Goal: Task Accomplishment & Management: Use online tool/utility

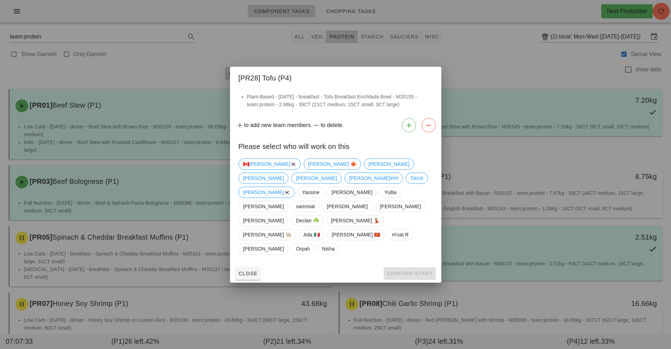
click at [280, 11] on div at bounding box center [335, 174] width 671 height 349
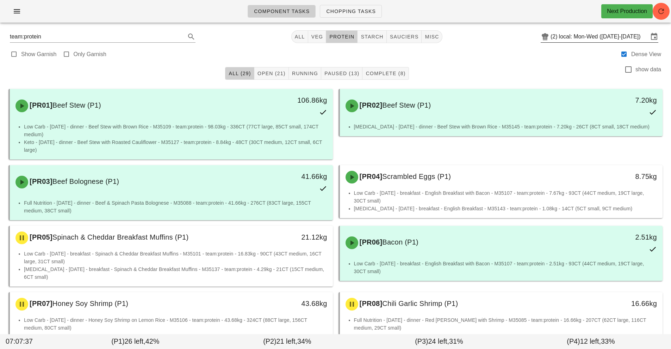
click at [593, 37] on input "local: Mon-Wed (Aug 18-Aug 20)" at bounding box center [604, 36] width 90 height 11
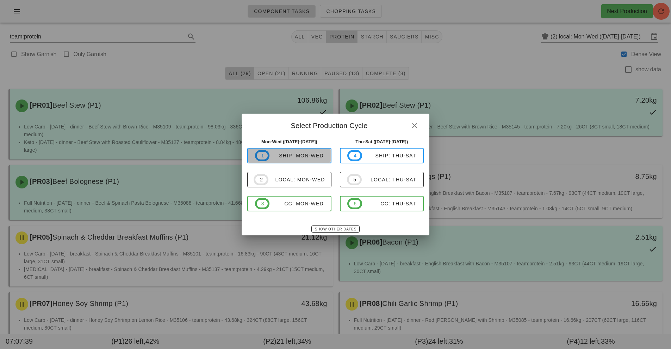
click at [291, 155] on div "ship: Mon-Wed" at bounding box center [297, 156] width 54 height 6
type input "ship: Mon-Wed ([DATE]-[DATE])"
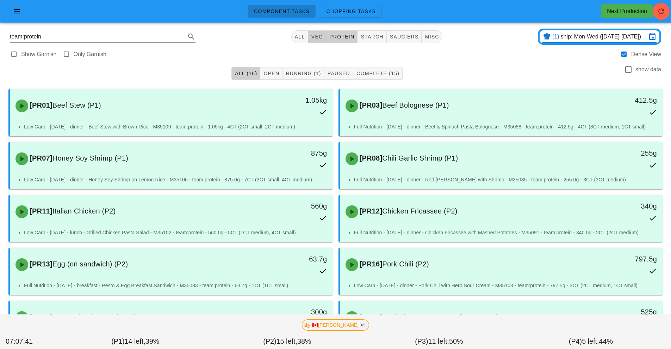
click at [318, 36] on span "veg" at bounding box center [317, 37] width 12 height 6
type input "team:veg"
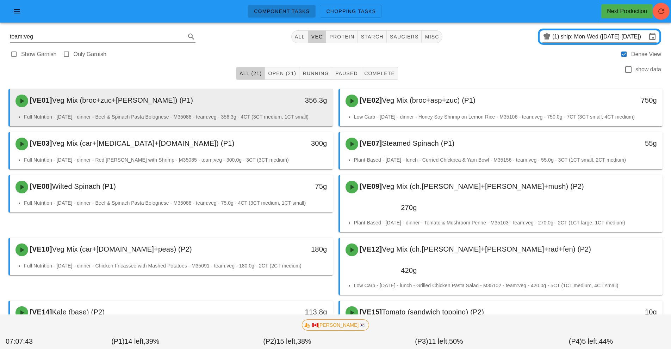
click at [231, 106] on div "[VE01] Veg Mix (broc+zuc+tom) (P1)" at bounding box center [131, 100] width 240 height 21
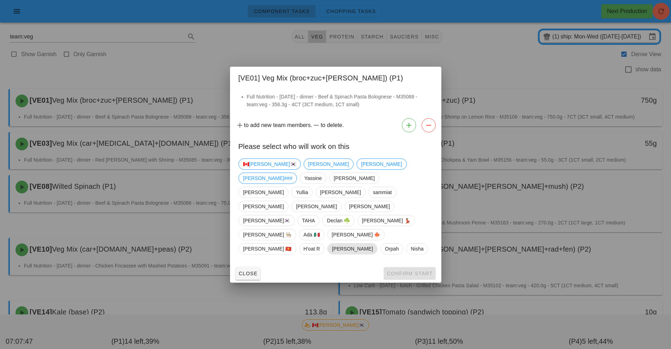
click at [337, 243] on span "[PERSON_NAME]" at bounding box center [352, 248] width 41 height 11
click at [417, 270] on span "Confirm Start" at bounding box center [410, 273] width 46 height 6
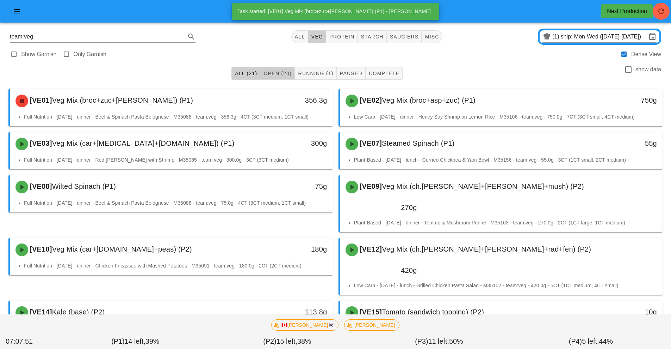
click at [276, 73] on span "Open (20)" at bounding box center [277, 73] width 29 height 6
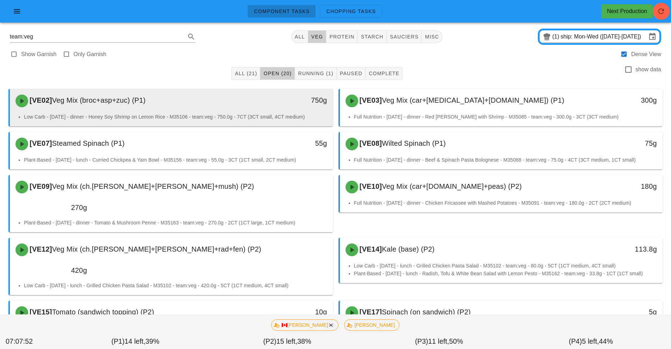
click at [259, 117] on li "Low Carb - [DATE] - dinner - Honey Soy Shrimp on Lemon Rice - M35106 - team:veg…" at bounding box center [175, 117] width 303 height 8
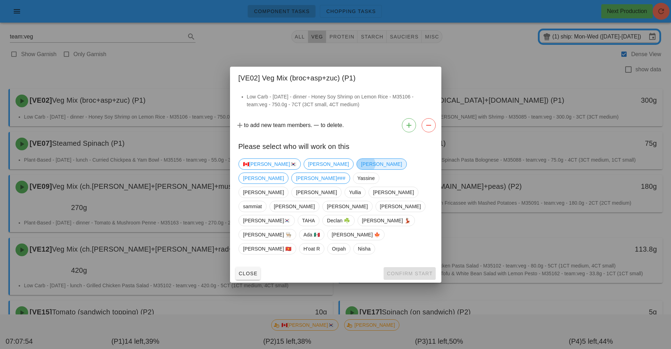
click at [361, 169] on span "[PERSON_NAME]" at bounding box center [381, 164] width 41 height 11
click at [422, 267] on button "Confirm Start" at bounding box center [410, 273] width 52 height 13
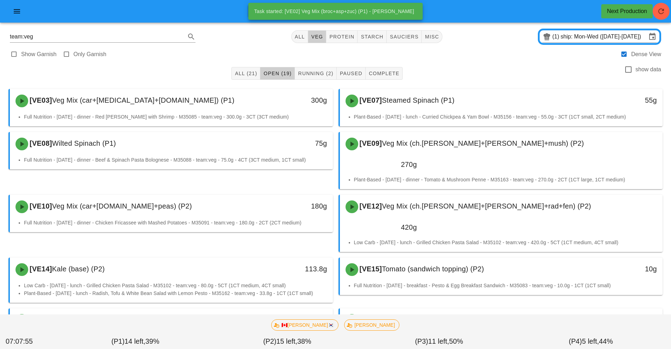
click at [291, 112] on div "[VE03] Veg Mix (car+caul+grn.bn) (P1) 300g" at bounding box center [171, 101] width 323 height 24
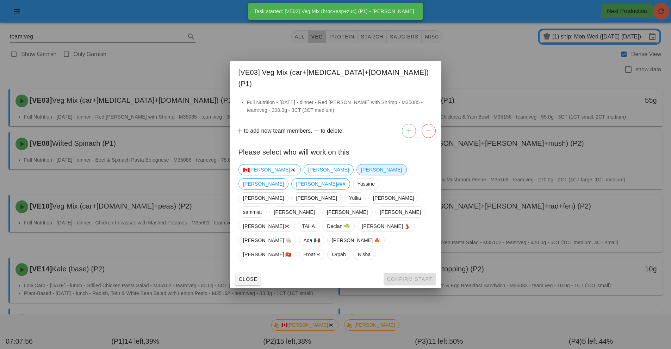
click at [361, 175] on span "[PERSON_NAME]" at bounding box center [381, 169] width 41 height 11
click at [415, 272] on button "Confirm Start" at bounding box center [410, 278] width 52 height 13
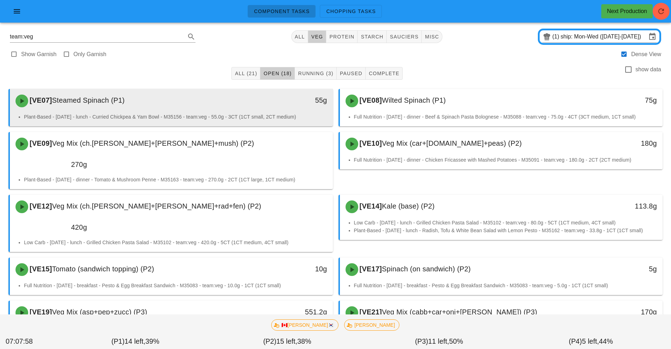
click at [271, 112] on div "[VE07] Steamed Spinach (P1) 55g" at bounding box center [171, 101] width 323 height 24
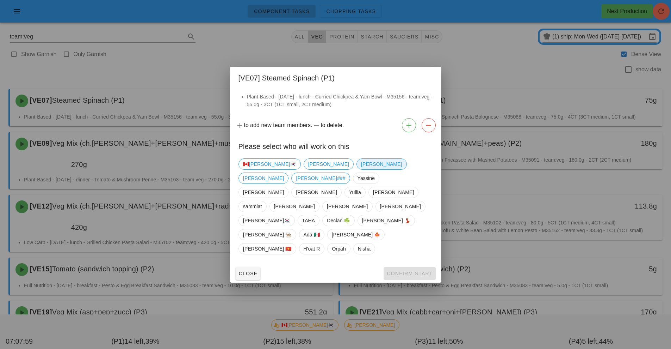
click at [361, 169] on span "[PERSON_NAME]" at bounding box center [381, 164] width 41 height 11
click at [417, 270] on span "Confirm Start" at bounding box center [410, 273] width 46 height 6
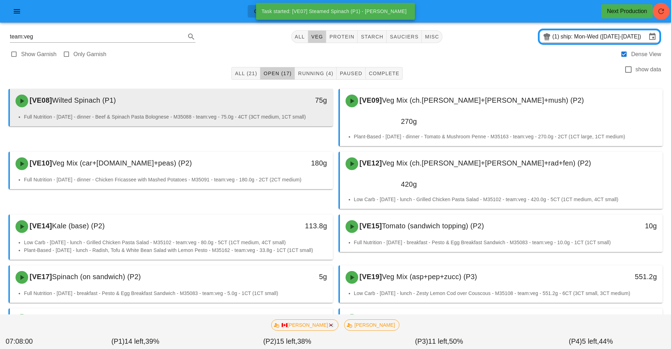
click at [280, 106] on div "75g" at bounding box center [291, 100] width 80 height 21
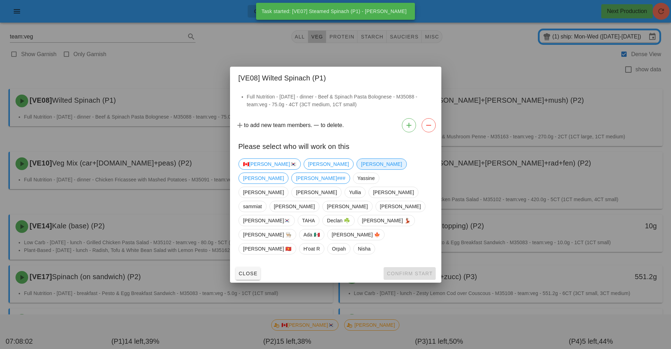
click at [361, 169] on span "[PERSON_NAME]" at bounding box center [381, 164] width 41 height 11
click at [408, 267] on button "Confirm Start" at bounding box center [410, 273] width 52 height 13
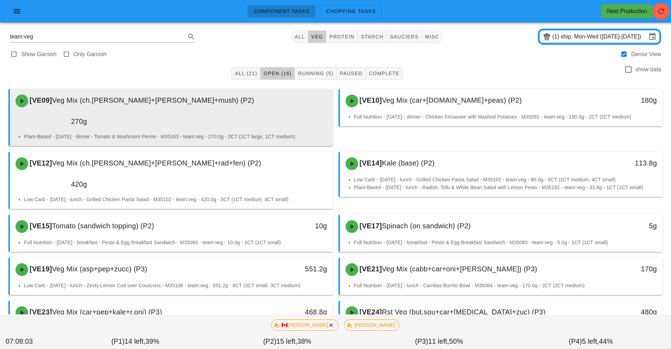
click at [279, 133] on li "Plant-Based - [DATE] - dinner - Tomato & Mushroom Penne - M35163 - team:veg - 2…" at bounding box center [175, 137] width 303 height 8
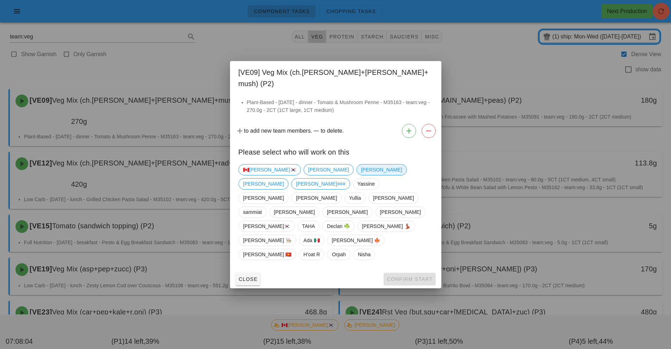
click at [361, 175] on span "[PERSON_NAME]" at bounding box center [381, 169] width 41 height 11
click at [418, 276] on span "Confirm Start" at bounding box center [410, 279] width 46 height 6
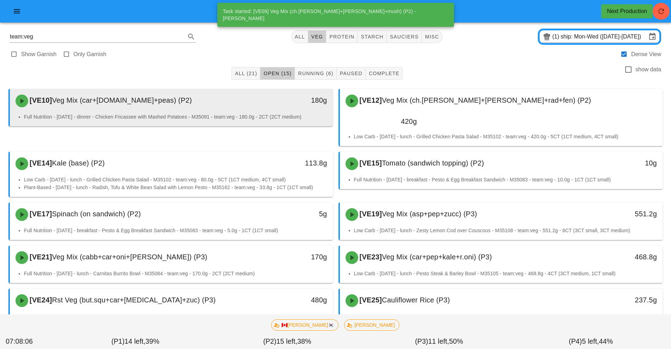
click at [271, 115] on li "Full Nutrition - [DATE] - dinner - Chicken Fricassee with Mashed Potatoes - M35…" at bounding box center [175, 117] width 303 height 8
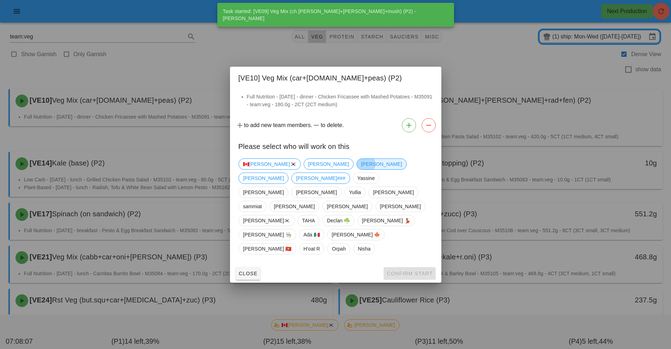
click at [361, 169] on span "[PERSON_NAME]" at bounding box center [381, 164] width 41 height 11
click at [415, 267] on button "Confirm Start" at bounding box center [410, 273] width 52 height 13
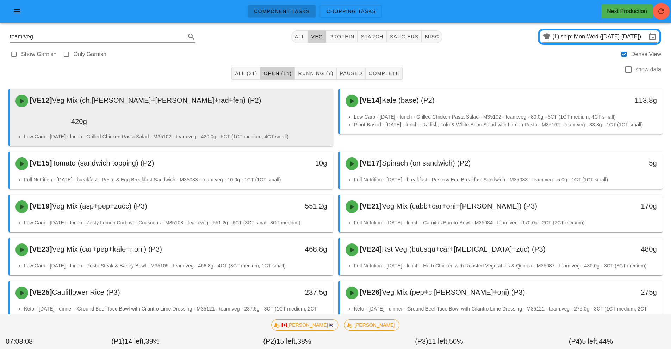
click at [253, 133] on li "Low Carb - [DATE] - lunch - Grilled Chicken Pasta Salad - M35102 - team:veg - 4…" at bounding box center [175, 137] width 303 height 8
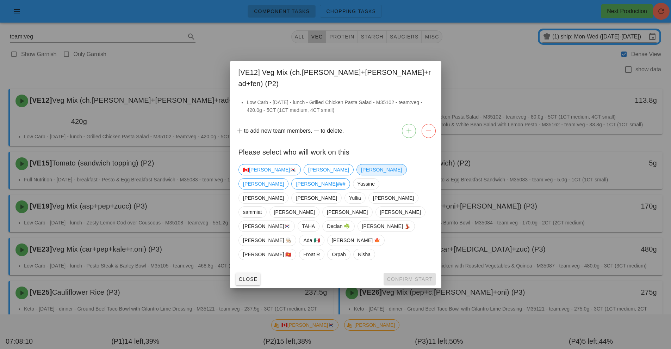
click at [361, 175] on span "[PERSON_NAME]" at bounding box center [381, 169] width 41 height 11
click at [417, 276] on span "Confirm Start" at bounding box center [410, 279] width 46 height 6
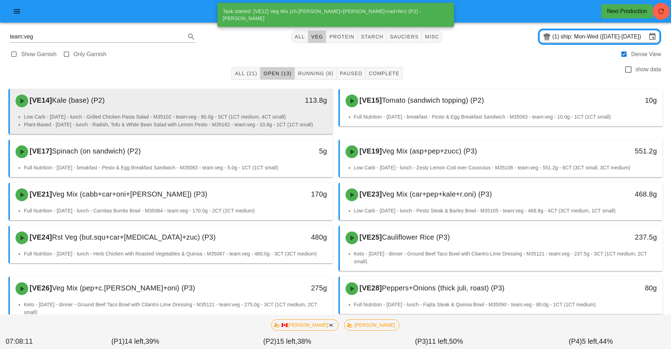
click at [260, 117] on li "Low Carb - Monday - lunch - Grilled Chicken Pasta Salad - M35102 - team:veg - 8…" at bounding box center [175, 117] width 303 height 8
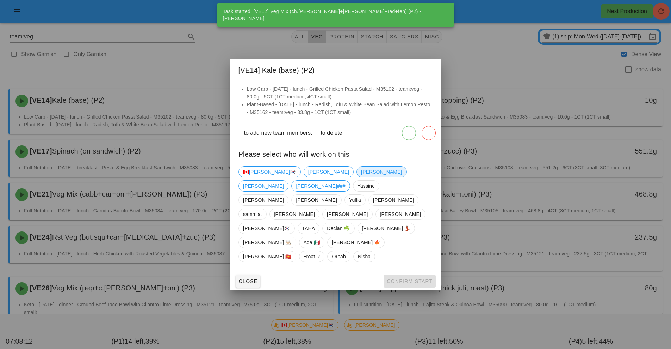
click at [361, 177] on span "[PERSON_NAME]" at bounding box center [381, 171] width 41 height 11
click at [413, 275] on button "Confirm Start" at bounding box center [410, 281] width 52 height 13
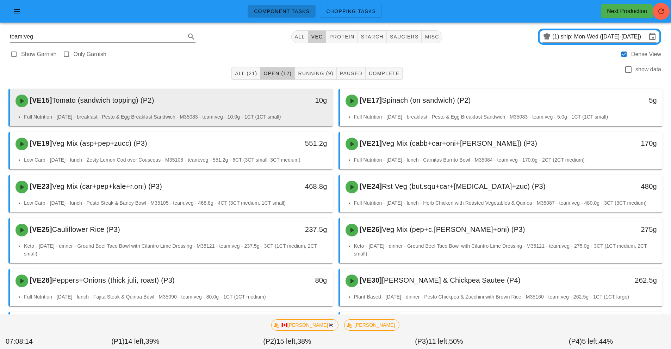
click at [251, 118] on li "Full Nutrition - [DATE] - breakfast - Pesto & Egg Breakfast Sandwich - M35083 -…" at bounding box center [175, 117] width 303 height 8
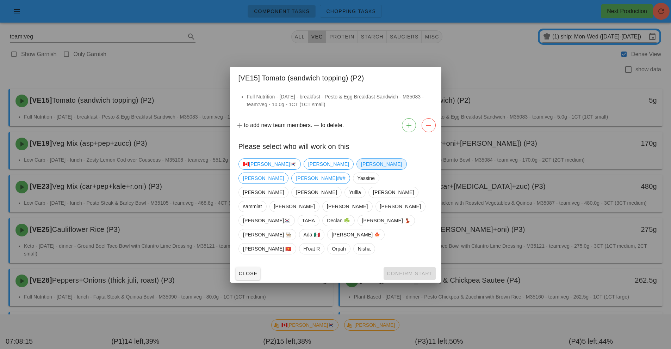
click at [361, 169] on span "[PERSON_NAME]" at bounding box center [381, 164] width 41 height 11
click at [422, 267] on button "Confirm Start" at bounding box center [410, 273] width 52 height 13
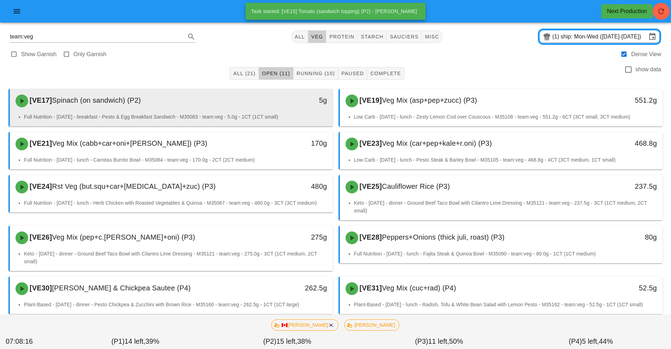
click at [267, 118] on li "Full Nutrition - [DATE] - breakfast - Pesto & Egg Breakfast Sandwich - M35083 -…" at bounding box center [175, 117] width 303 height 8
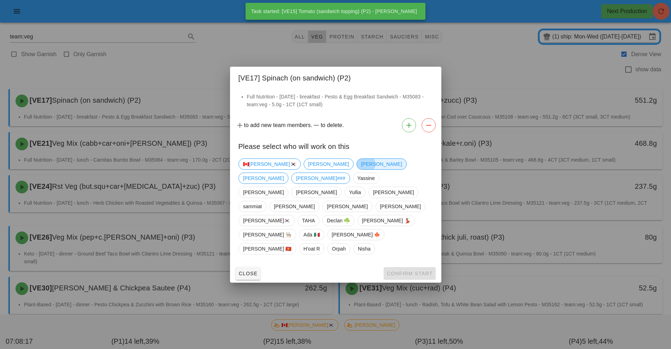
click at [361, 169] on span "[PERSON_NAME]" at bounding box center [381, 164] width 41 height 11
click at [417, 270] on span "Confirm Start" at bounding box center [410, 273] width 46 height 6
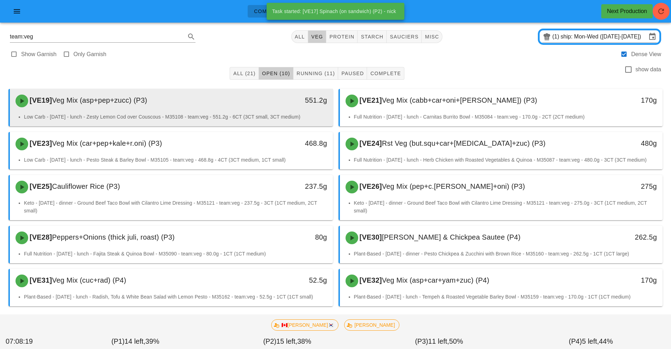
click at [236, 118] on li "Low Carb - [DATE] - lunch - Zesty Lemon Cod over Couscous - M35108 - team:veg -…" at bounding box center [175, 117] width 303 height 8
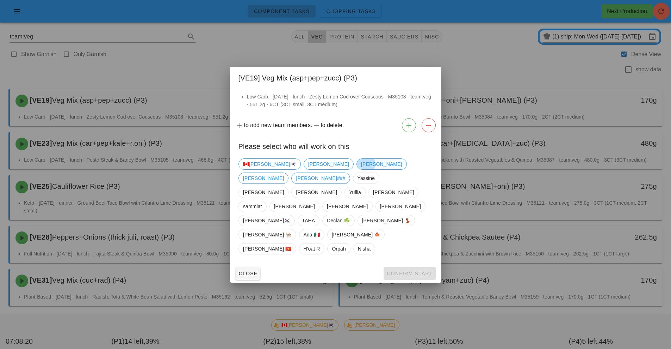
click at [361, 169] on span "[PERSON_NAME]" at bounding box center [381, 164] width 41 height 11
click at [425, 270] on span "Confirm Start" at bounding box center [410, 273] width 46 height 6
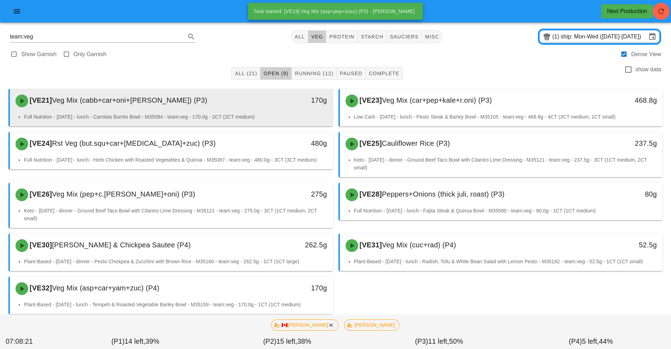
click at [248, 107] on div "[VE21] Veg Mix (cabb+car+oni+tom) (P3)" at bounding box center [131, 100] width 240 height 21
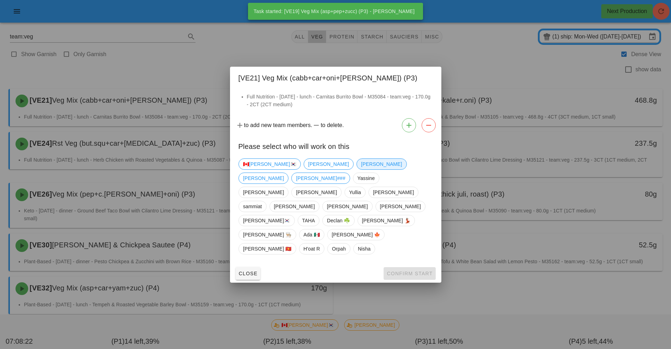
click at [357, 170] on span "[PERSON_NAME]" at bounding box center [382, 163] width 50 height 11
click at [423, 270] on span "Confirm Start" at bounding box center [410, 273] width 46 height 6
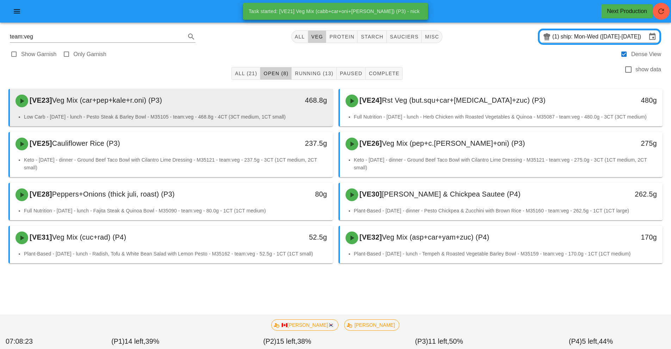
click at [267, 113] on li "Low Carb - [DATE] - lunch - Pesto Steak & Barley Bowl - M35105 - team:veg - 468…" at bounding box center [175, 117] width 303 height 8
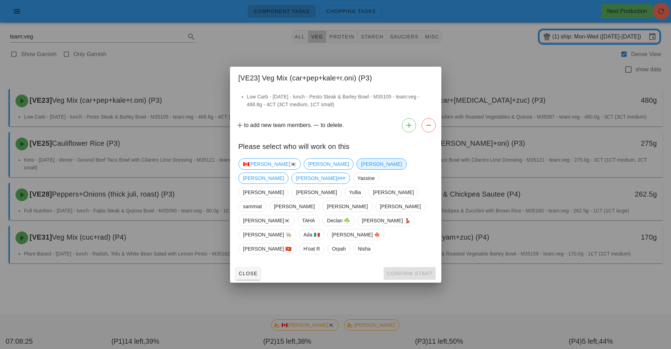
click at [361, 169] on span "[PERSON_NAME]" at bounding box center [381, 164] width 41 height 11
click at [416, 267] on button "Confirm Start" at bounding box center [410, 273] width 52 height 13
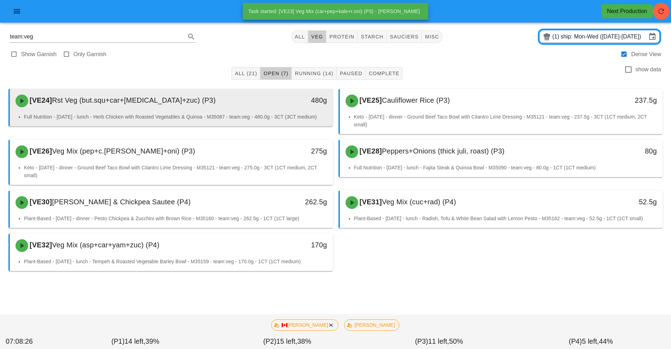
click at [259, 110] on div "480g" at bounding box center [291, 100] width 80 height 21
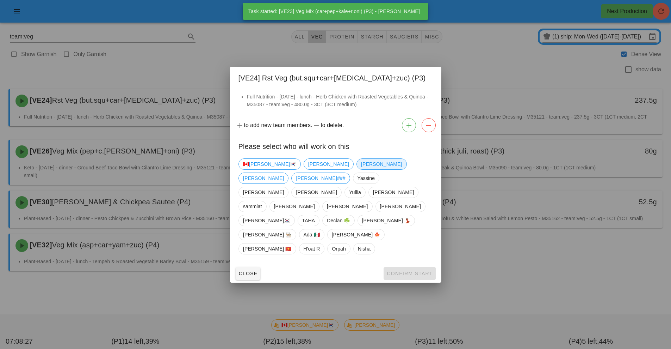
click at [361, 169] on span "[PERSON_NAME]" at bounding box center [381, 164] width 41 height 11
click at [423, 270] on span "Confirm Start" at bounding box center [410, 273] width 46 height 6
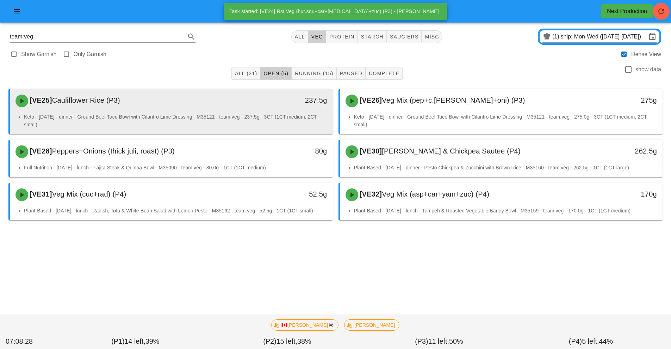
click at [255, 111] on div "[VE25] Cauliflower Rice (P3) 237.5g" at bounding box center [171, 101] width 323 height 24
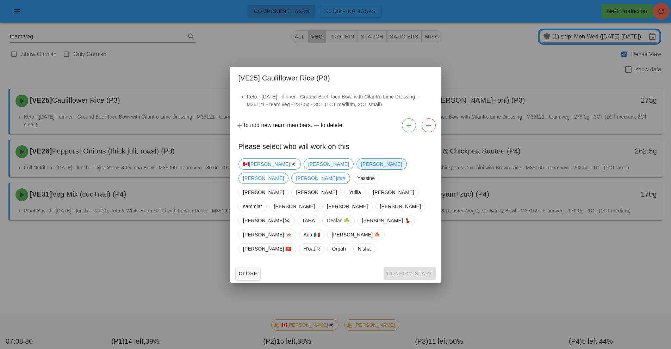
click at [361, 169] on span "[PERSON_NAME]" at bounding box center [381, 164] width 41 height 11
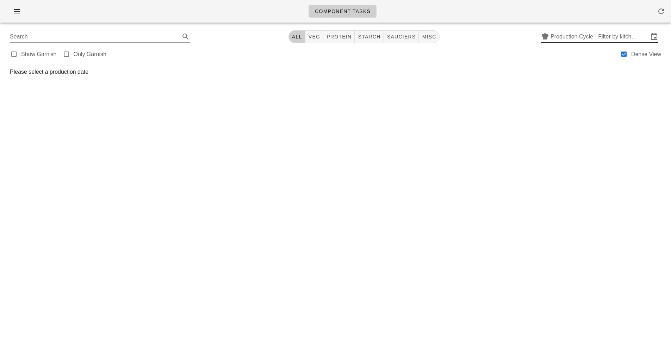
click at [599, 39] on input "Production Cycle - Filter by kitchen production schedules" at bounding box center [600, 36] width 98 height 11
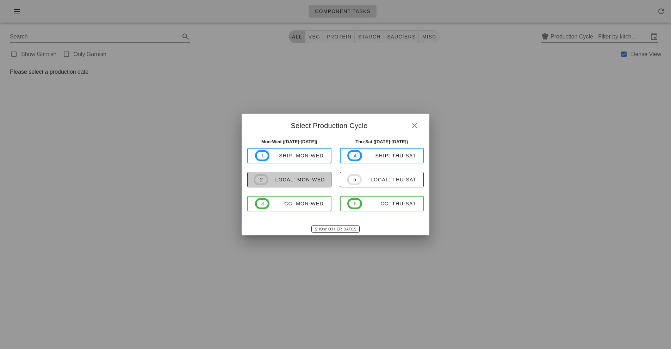
click at [309, 176] on span "2 local: Mon-Wed" at bounding box center [290, 179] width 72 height 11
type input "local: Mon-Wed (Aug 18-Aug 20)"
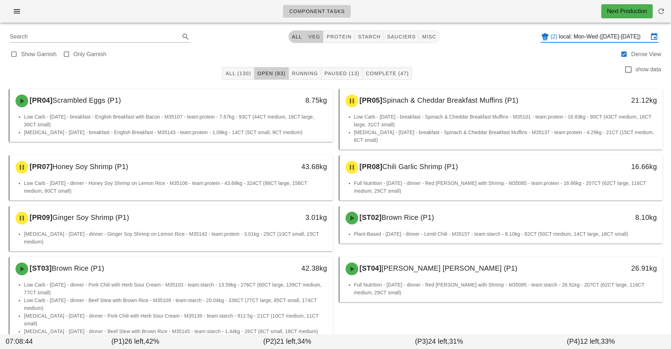
click at [315, 38] on span "veg" at bounding box center [314, 37] width 12 height 6
type input "team:veg"
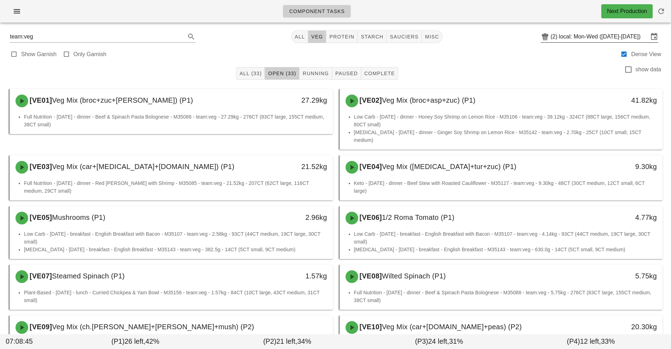
click at [583, 36] on input "local: Mon-Wed (Aug 18-Aug 20)" at bounding box center [604, 36] width 90 height 11
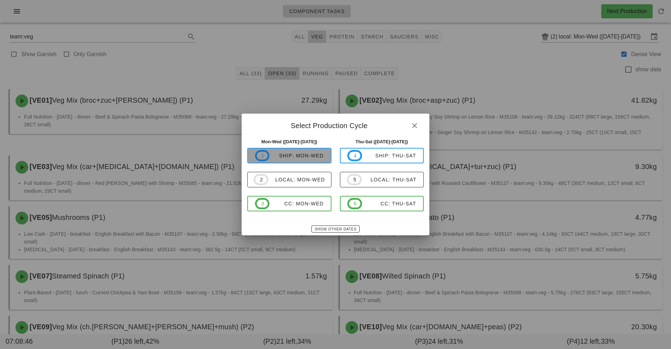
click at [302, 156] on div "ship: Mon-Wed" at bounding box center [297, 156] width 54 height 6
type input "ship: Mon-Wed ([DATE]-[DATE])"
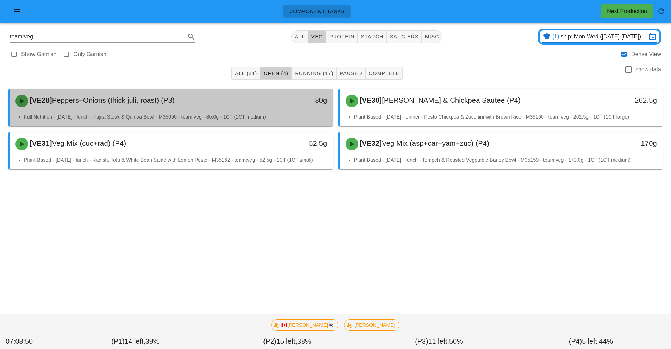
click at [252, 111] on div "80g" at bounding box center [291, 100] width 80 height 21
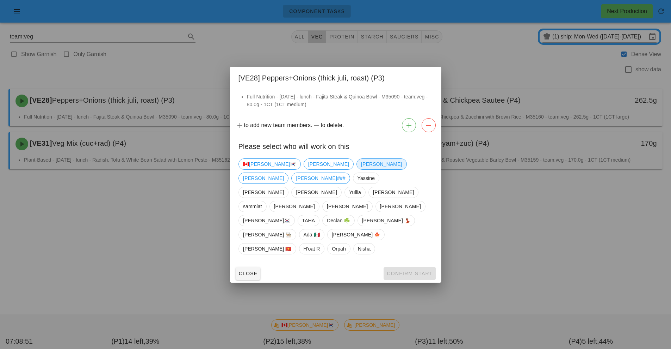
click at [357, 170] on span "[PERSON_NAME]" at bounding box center [382, 163] width 50 height 11
click at [417, 267] on button "Confirm Start" at bounding box center [410, 273] width 52 height 13
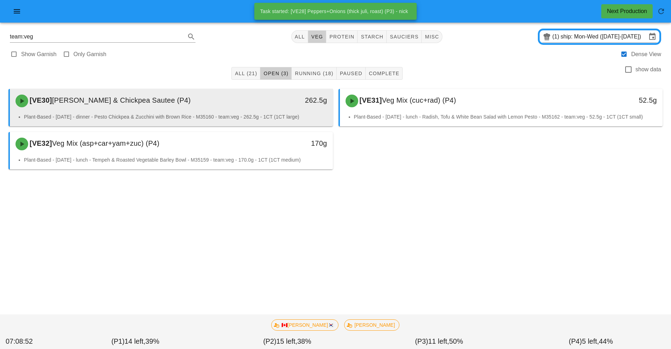
click at [259, 104] on div "262.5g" at bounding box center [291, 99] width 72 height 11
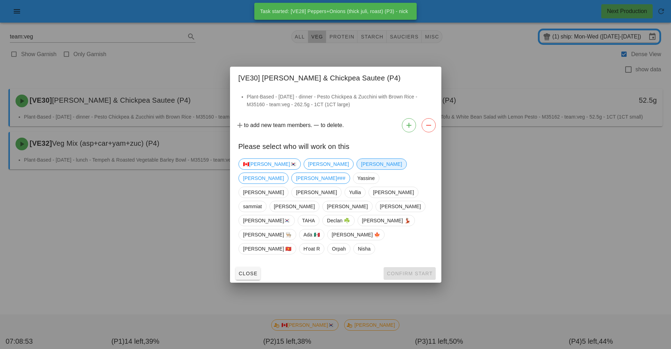
click at [361, 169] on span "[PERSON_NAME]" at bounding box center [381, 164] width 41 height 11
click at [424, 270] on span "Confirm Start" at bounding box center [410, 273] width 46 height 6
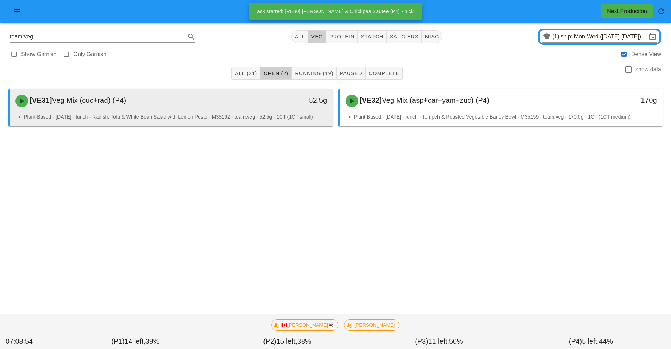
click at [255, 107] on div "52.5g" at bounding box center [291, 100] width 80 height 21
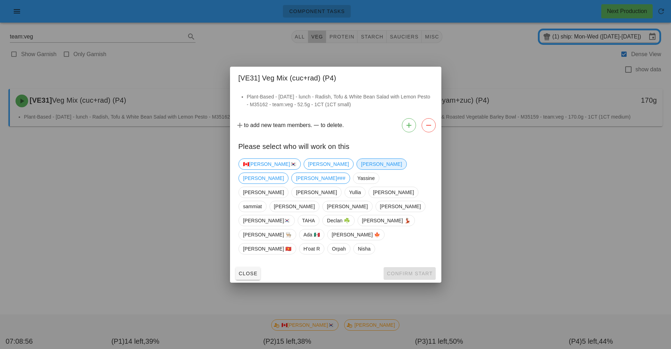
click at [361, 169] on span "[PERSON_NAME]" at bounding box center [381, 164] width 41 height 11
click at [415, 270] on span "Confirm Start" at bounding box center [410, 273] width 46 height 6
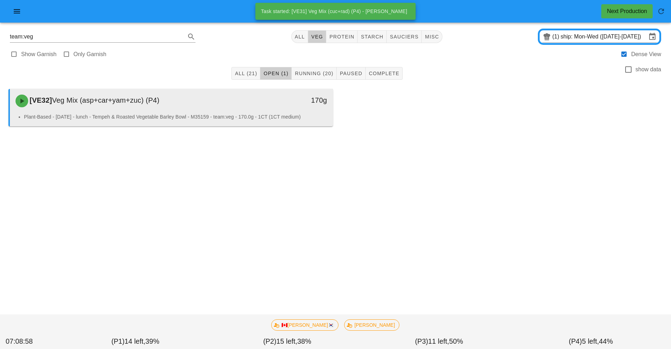
click at [257, 114] on li "Plant-Based - [DATE] - lunch - Tempeh & Roasted Vegetable Barley Bowl - M35159 …" at bounding box center [175, 117] width 303 height 8
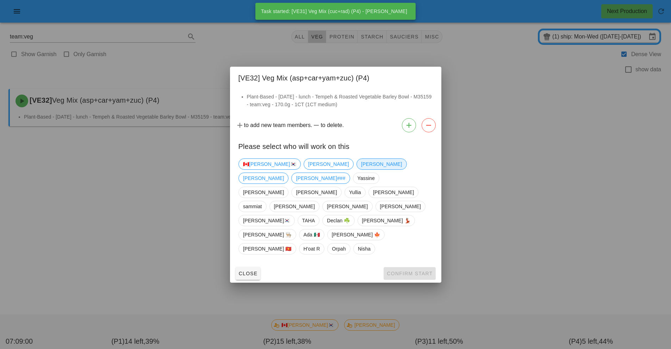
click at [361, 169] on span "[PERSON_NAME]" at bounding box center [381, 164] width 41 height 11
click at [418, 267] on button "Confirm Start" at bounding box center [410, 273] width 52 height 13
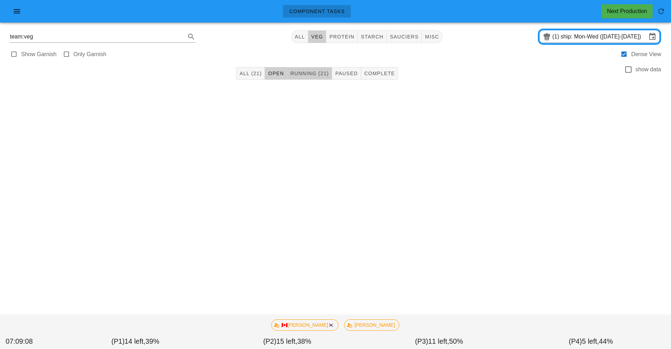
click at [312, 73] on span "Running (21)" at bounding box center [309, 73] width 39 height 6
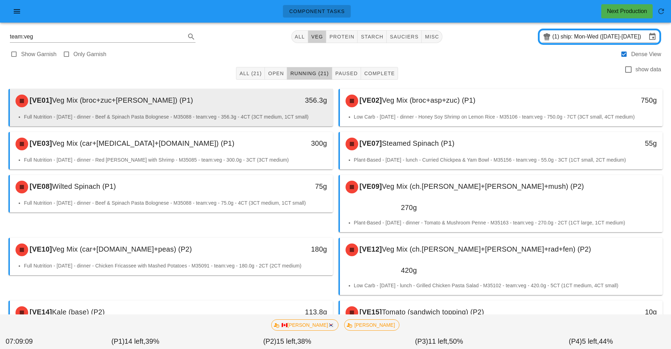
click at [255, 109] on div "356.3g" at bounding box center [291, 100] width 80 height 21
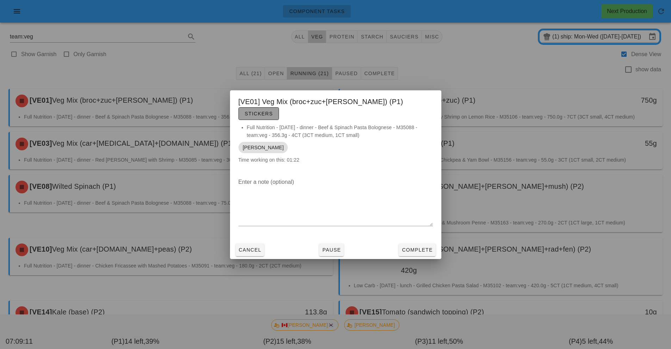
click at [273, 111] on span "Stickers" at bounding box center [259, 114] width 29 height 6
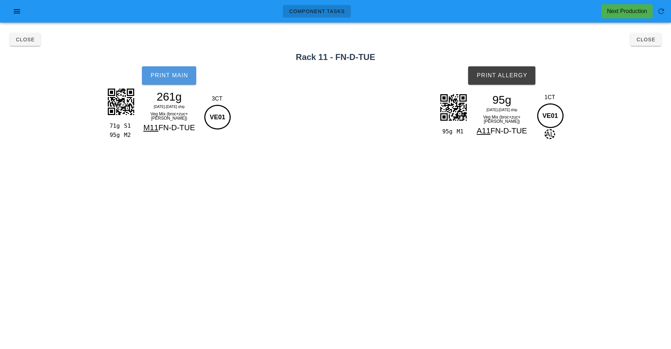
click at [172, 78] on span "Print Main" at bounding box center [169, 75] width 38 height 6
click at [503, 80] on button "Print Allergy" at bounding box center [501, 75] width 67 height 18
click at [649, 40] on span "Close" at bounding box center [645, 40] width 19 height 6
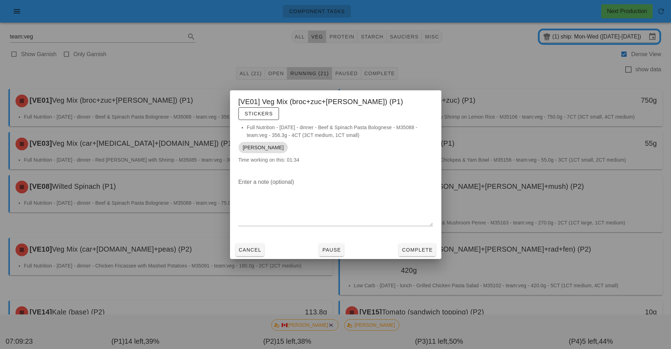
click at [544, 117] on div at bounding box center [335, 174] width 671 height 349
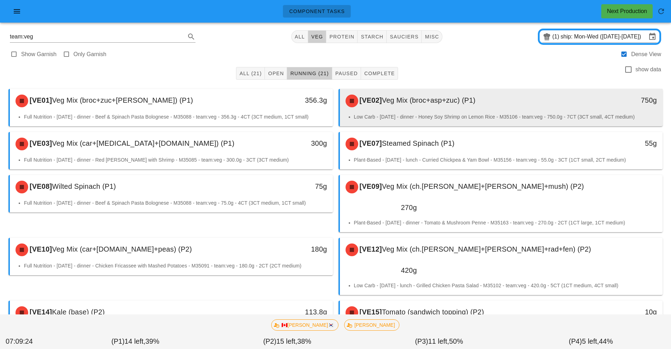
click at [561, 108] on div "[VE02] Veg Mix (broc+asp+zuc) (P1)" at bounding box center [461, 100] width 240 height 21
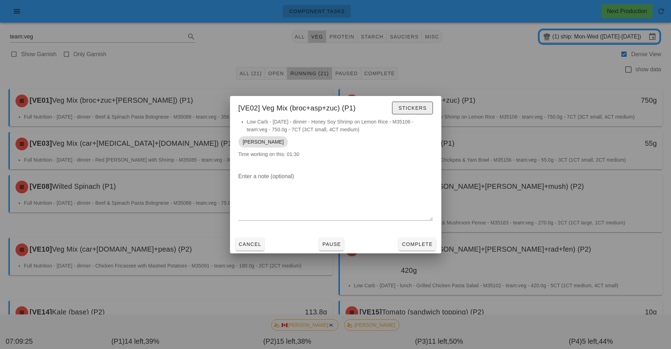
click at [416, 106] on span "Stickers" at bounding box center [412, 108] width 29 height 6
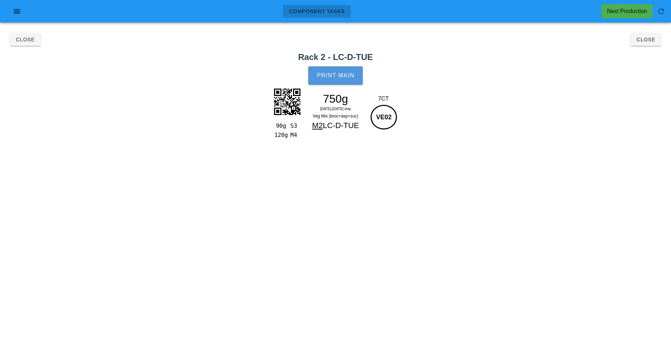
click at [344, 75] on span "Print Main" at bounding box center [336, 75] width 38 height 6
click at [643, 39] on span "Close" at bounding box center [645, 40] width 19 height 6
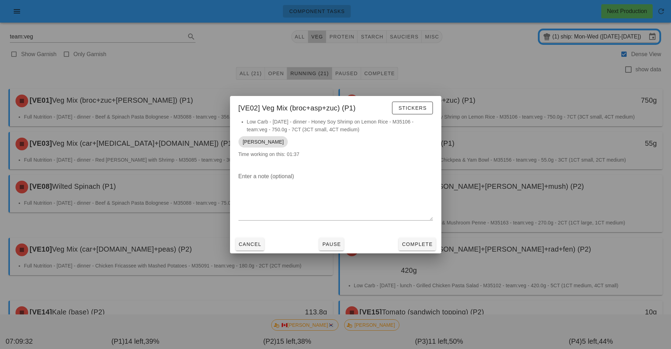
click at [156, 147] on div at bounding box center [335, 174] width 671 height 349
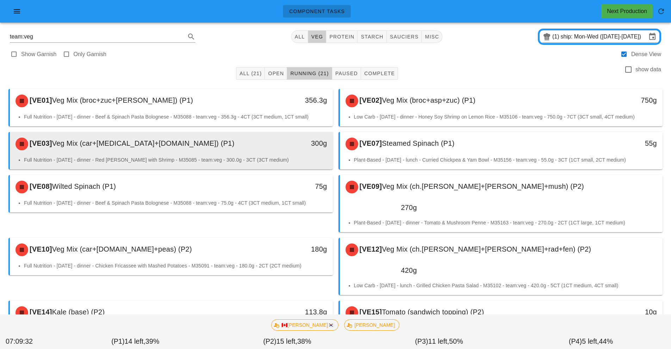
click at [211, 151] on div "[VE03] Veg Mix (car+caul+grn.bn) (P1)" at bounding box center [131, 143] width 240 height 21
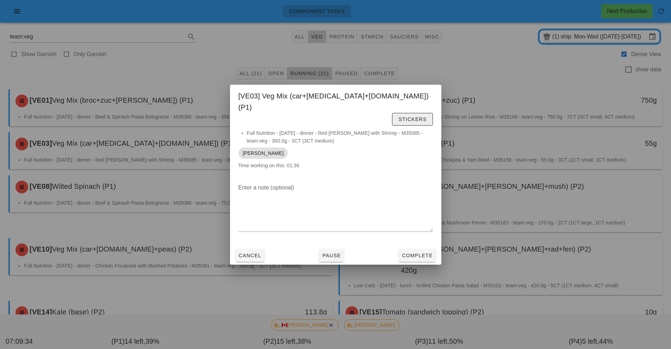
click at [425, 116] on span "Stickers" at bounding box center [412, 119] width 29 height 6
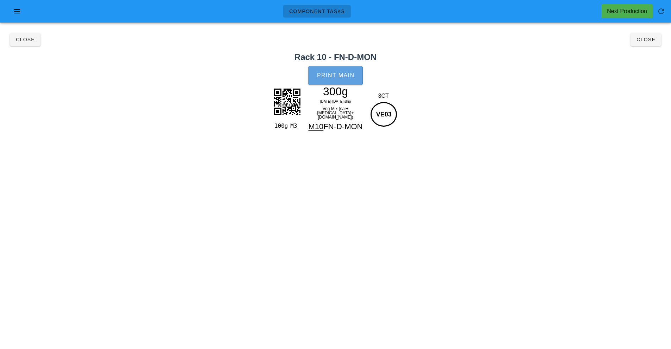
click at [346, 71] on button "Print Main" at bounding box center [335, 75] width 54 height 18
click at [648, 39] on span "Close" at bounding box center [645, 40] width 19 height 6
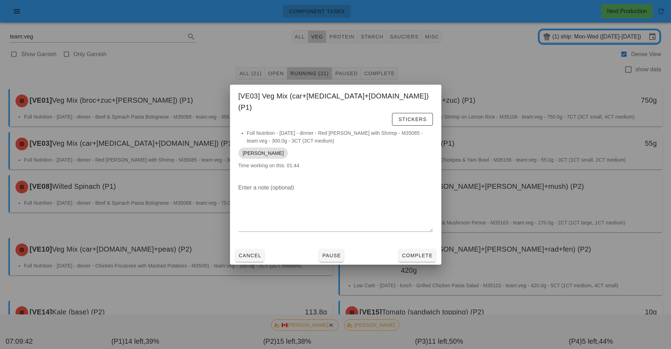
click at [574, 148] on div at bounding box center [335, 174] width 671 height 349
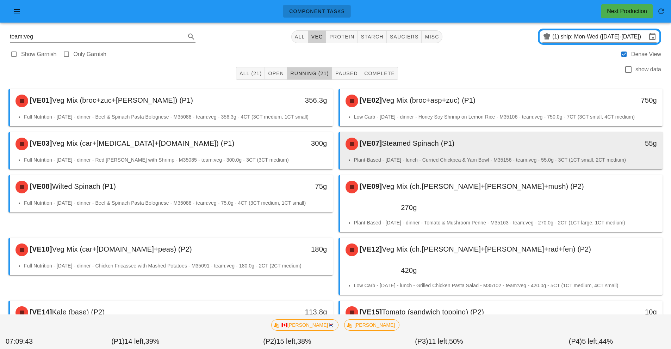
click at [574, 148] on div "[VE07] Steamed Spinach (P1)" at bounding box center [461, 143] width 240 height 21
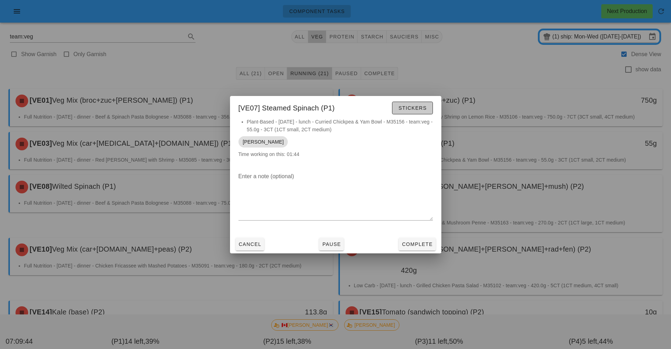
click at [421, 108] on span "Stickers" at bounding box center [412, 108] width 29 height 6
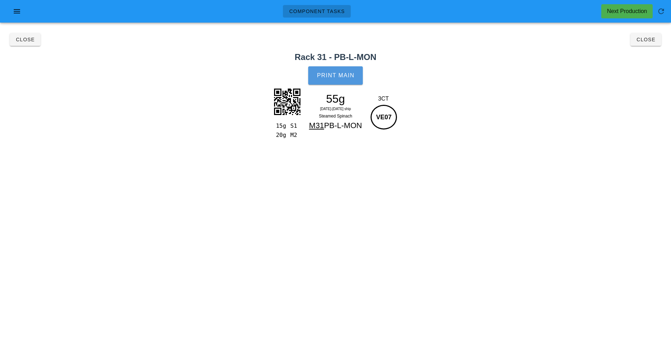
click at [338, 67] on button "Print Main" at bounding box center [335, 75] width 54 height 18
click at [641, 38] on span "Close" at bounding box center [645, 40] width 19 height 6
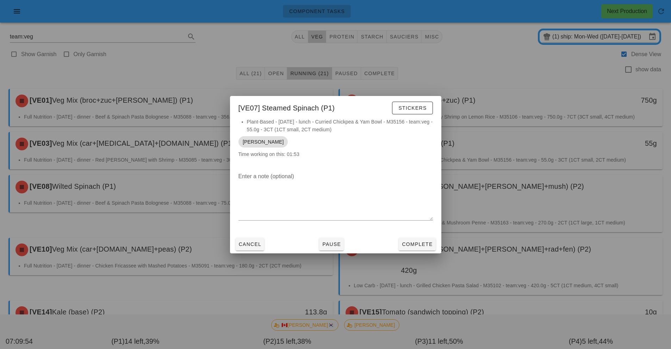
click at [147, 193] on div at bounding box center [335, 174] width 671 height 349
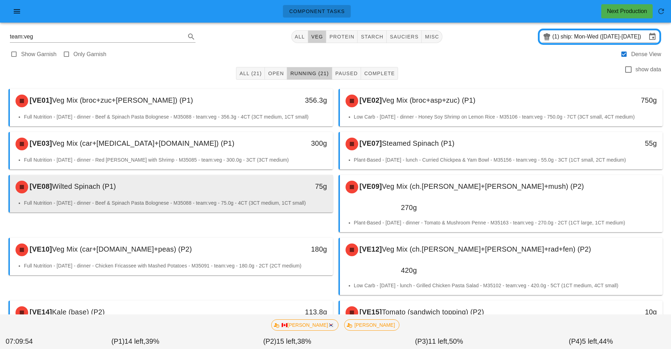
click at [217, 191] on div "[VE08] Wilted Spinach (P1)" at bounding box center [131, 186] width 240 height 21
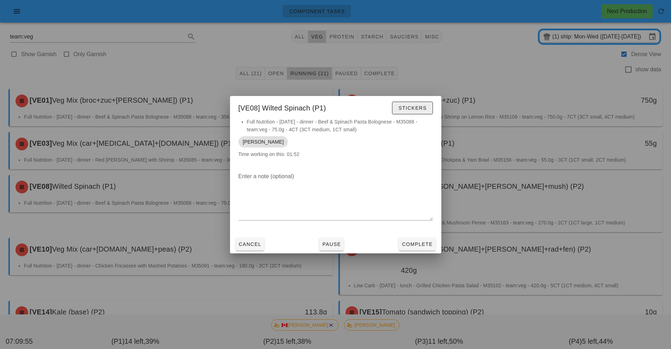
click at [419, 110] on span "Stickers" at bounding box center [412, 108] width 29 height 6
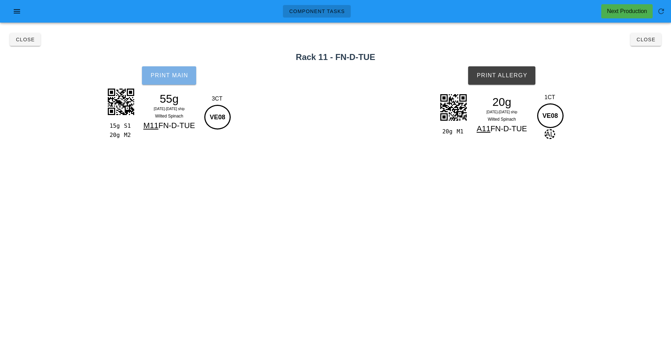
click at [175, 74] on span "Print Main" at bounding box center [169, 75] width 38 height 6
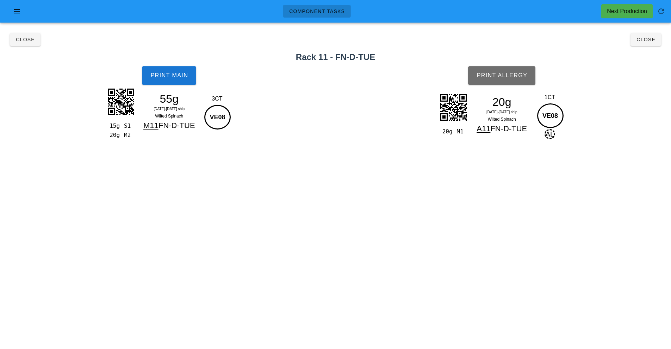
click at [520, 77] on span "Print Allergy" at bounding box center [501, 75] width 51 height 6
click at [646, 43] on button "Close" at bounding box center [646, 39] width 31 height 13
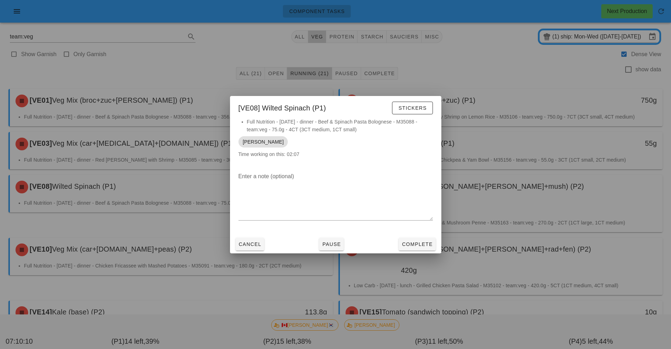
click at [515, 184] on div at bounding box center [335, 174] width 671 height 349
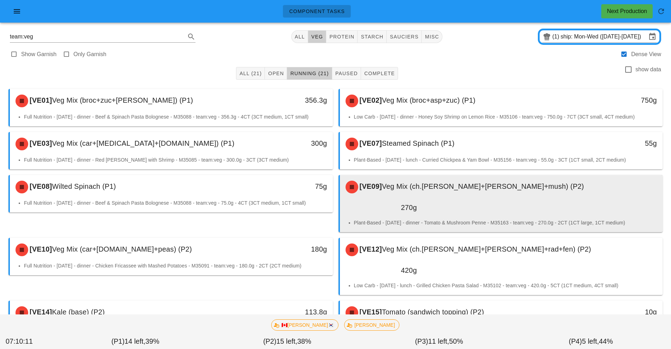
click at [518, 190] on div "[VE09] Veg Mix (ch.tom+broc+mush) (P2)" at bounding box center [501, 186] width 320 height 21
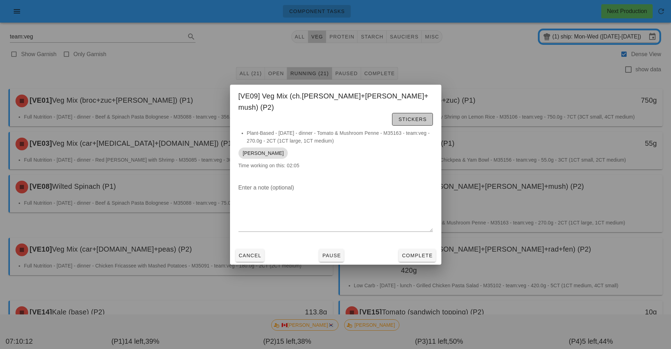
click at [417, 113] on button "Stickers" at bounding box center [412, 119] width 41 height 13
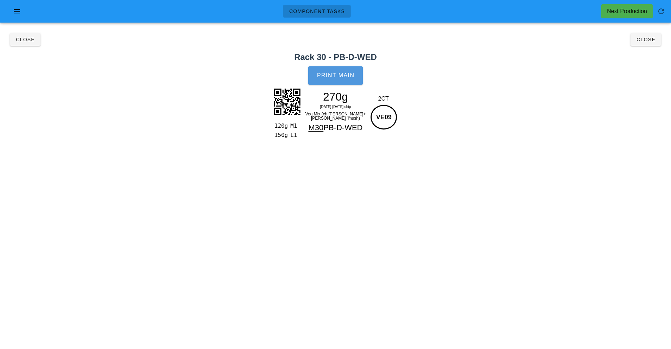
click at [346, 80] on button "Print Main" at bounding box center [335, 75] width 54 height 18
click at [638, 37] on span "Close" at bounding box center [645, 40] width 19 height 6
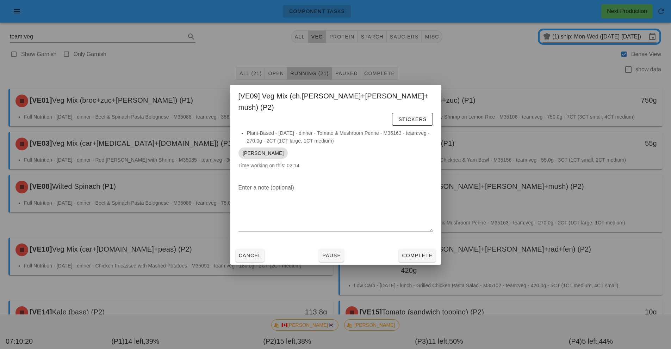
click at [149, 224] on div at bounding box center [335, 174] width 671 height 349
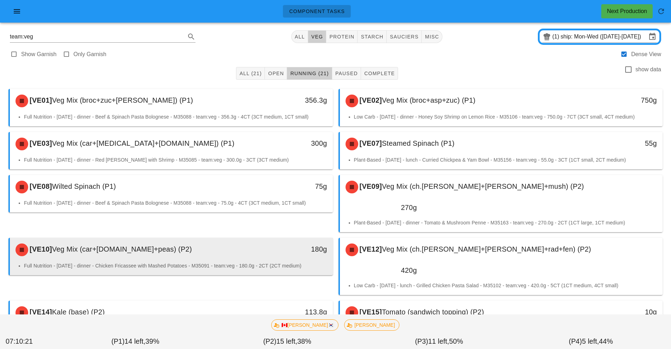
click at [210, 239] on div "[VE10] Veg Mix (car+grn.bn+peas) (P2)" at bounding box center [131, 249] width 240 height 21
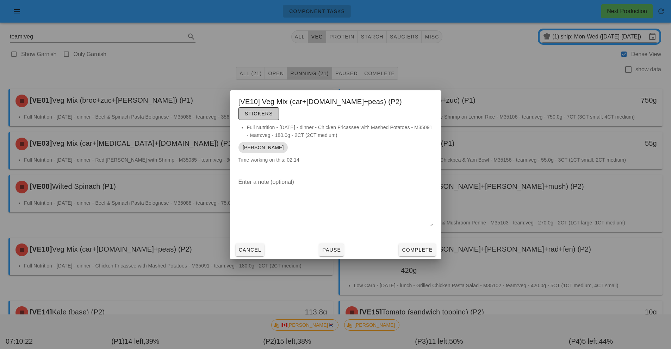
click at [273, 111] on span "Stickers" at bounding box center [259, 114] width 29 height 6
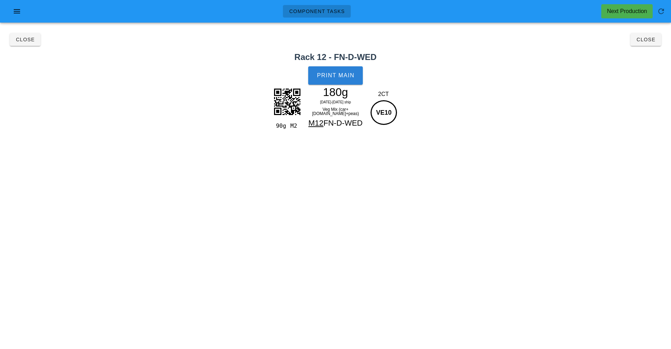
click at [337, 72] on span "Print Main" at bounding box center [336, 75] width 38 height 6
click at [654, 43] on button "Close" at bounding box center [646, 39] width 31 height 13
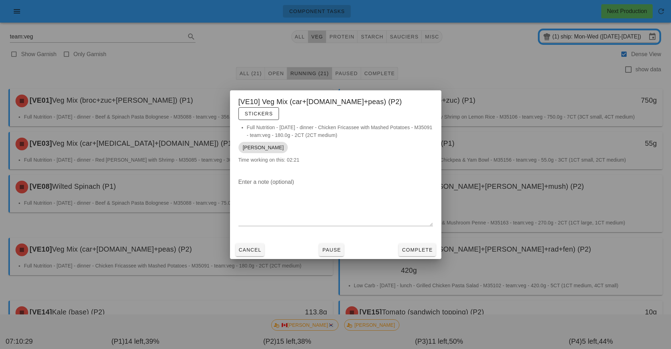
click at [540, 230] on div at bounding box center [335, 174] width 671 height 349
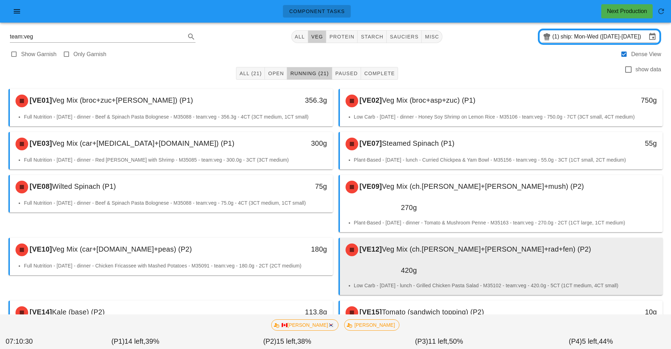
click at [518, 239] on div "[VE12] Veg Mix (ch.tom+cuc+rad+fen) (P2)" at bounding box center [501, 249] width 320 height 21
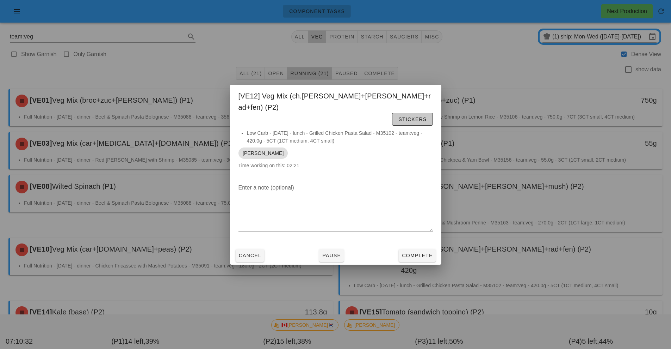
click at [411, 116] on span "Stickers" at bounding box center [412, 119] width 29 height 6
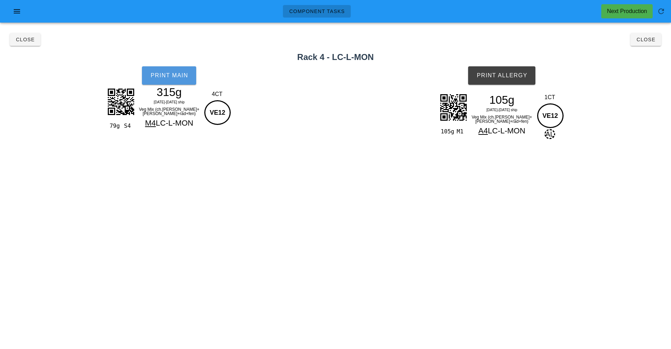
click at [170, 73] on span "Print Main" at bounding box center [169, 75] width 38 height 6
click at [507, 76] on span "Print Allergy" at bounding box center [501, 75] width 51 height 6
click at [642, 37] on span "Close" at bounding box center [645, 40] width 19 height 6
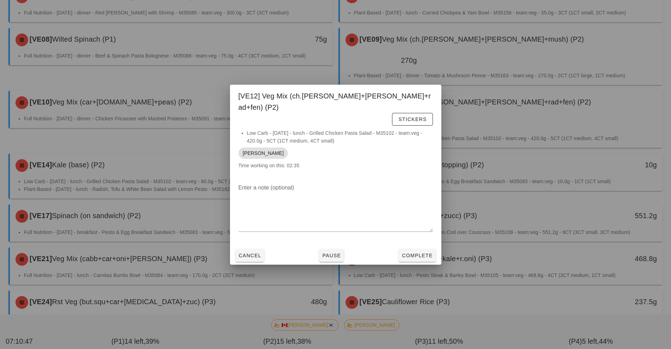
scroll to position [144, 0]
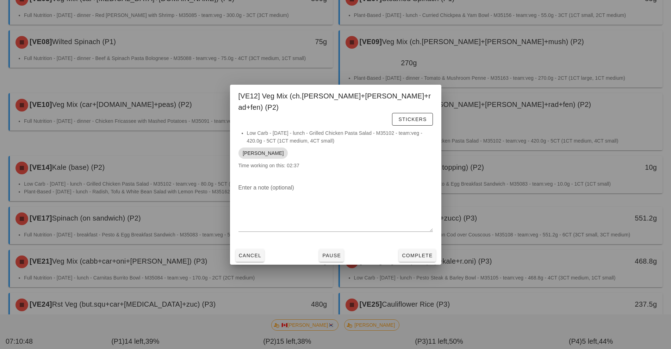
click at [140, 131] on div at bounding box center [335, 174] width 671 height 349
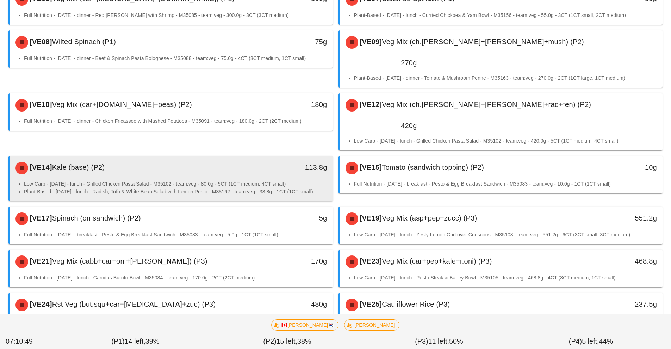
click at [252, 180] on li "Low Carb - Monday - lunch - Grilled Chicken Pasta Salad - M35102 - team:veg - 8…" at bounding box center [175, 184] width 303 height 8
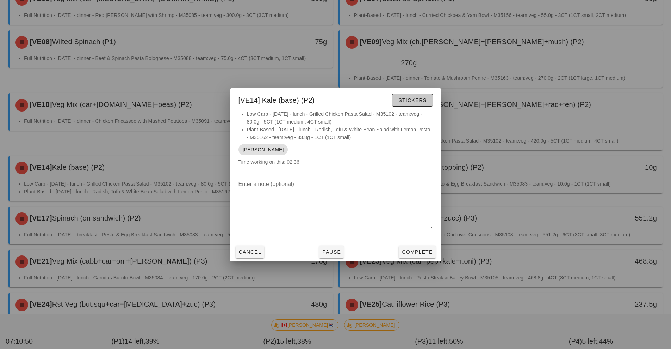
click at [413, 105] on button "Stickers" at bounding box center [412, 100] width 41 height 13
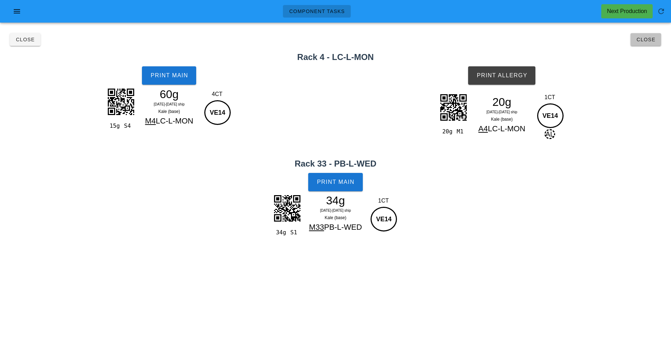
click at [652, 44] on button "Close" at bounding box center [646, 39] width 31 height 13
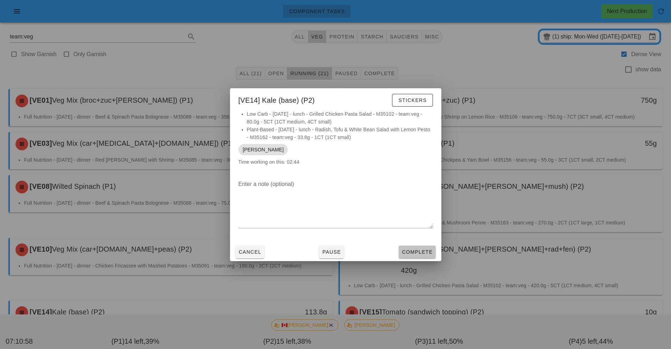
click at [413, 256] on button "Complete" at bounding box center [417, 251] width 37 height 13
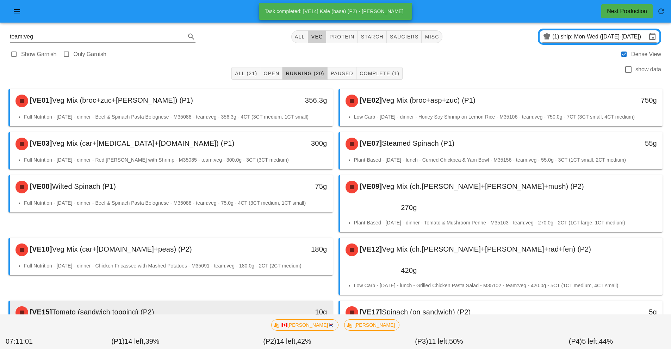
click at [246, 302] on div "[VE15] Tomato (sandwich topping) (P2)" at bounding box center [131, 312] width 240 height 21
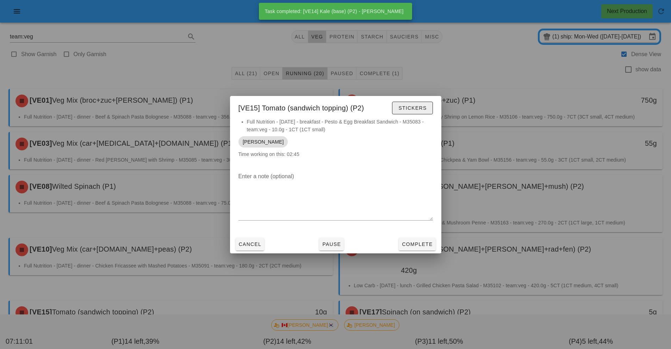
click at [420, 112] on button "Stickers" at bounding box center [412, 107] width 41 height 13
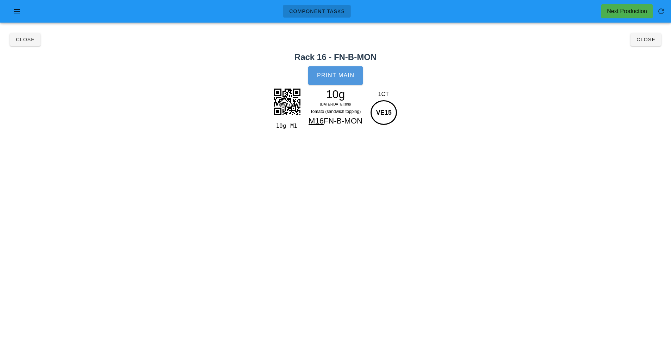
click at [341, 82] on button "Print Main" at bounding box center [335, 75] width 54 height 18
click at [643, 42] on span "Close" at bounding box center [645, 40] width 19 height 6
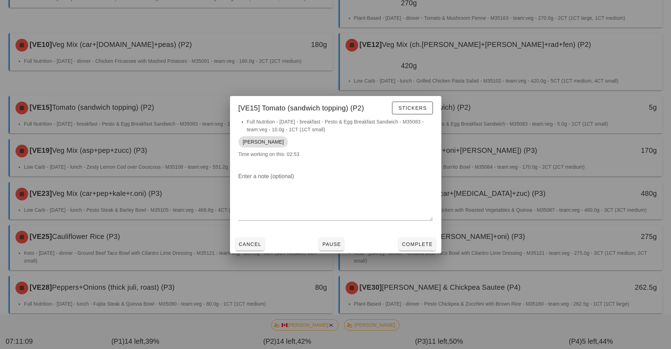
scroll to position [205, 0]
click at [523, 79] on div at bounding box center [335, 174] width 671 height 349
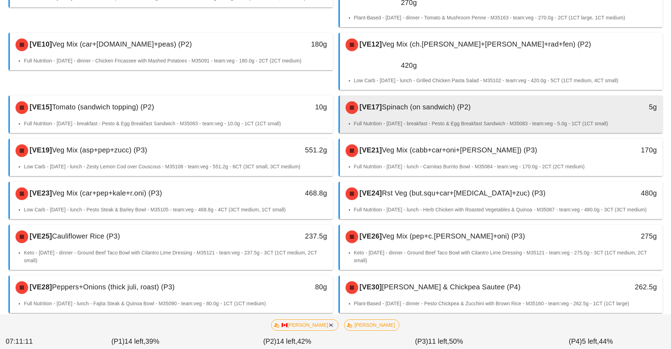
click at [582, 97] on div "5g" at bounding box center [621, 107] width 80 height 21
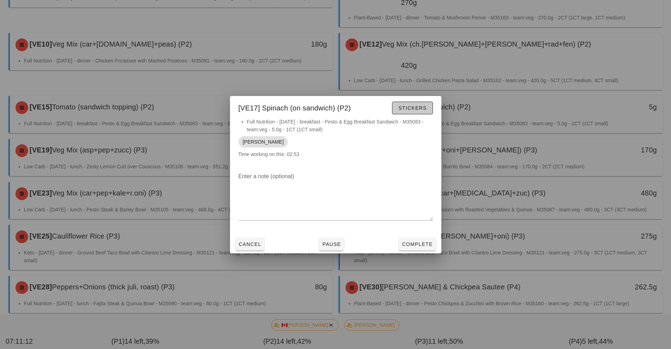
click at [412, 112] on button "Stickers" at bounding box center [412, 107] width 41 height 13
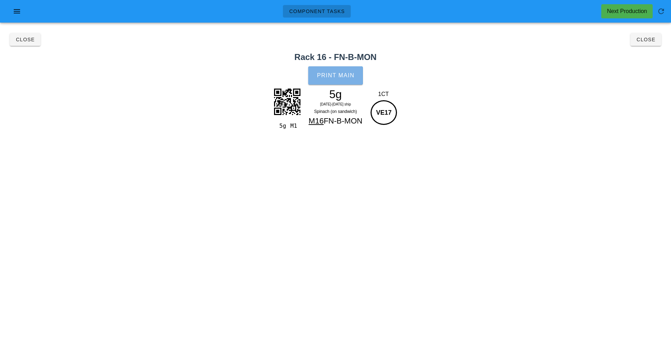
click at [329, 73] on span "Print Main" at bounding box center [336, 75] width 38 height 6
click at [643, 39] on span "Close" at bounding box center [645, 40] width 19 height 6
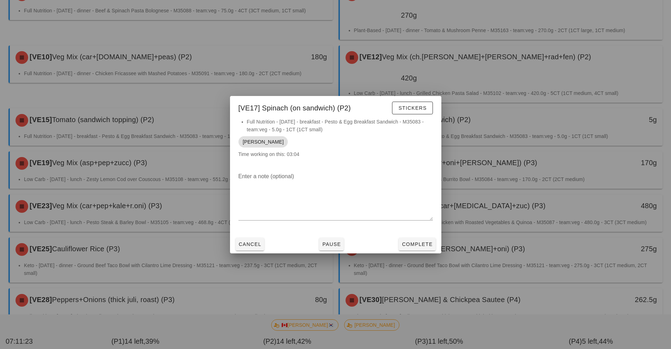
scroll to position [193, 0]
click at [167, 118] on div at bounding box center [335, 174] width 671 height 349
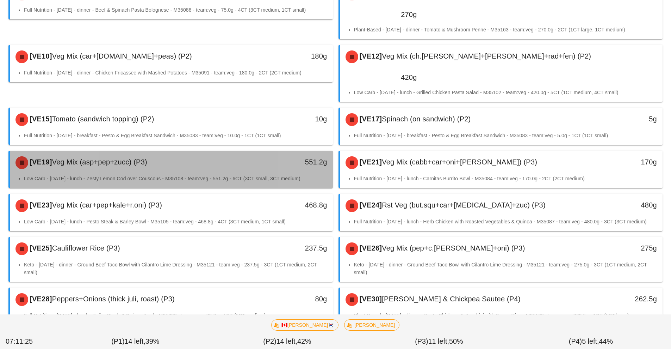
click at [210, 152] on div "[VE19] Veg Mix (asp+pep+zucc) (P3)" at bounding box center [131, 162] width 240 height 21
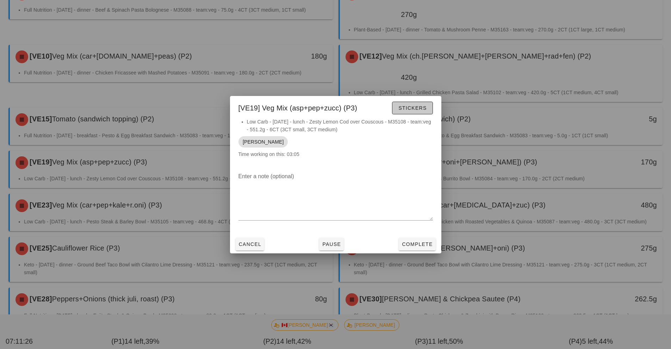
click at [414, 105] on span "Stickers" at bounding box center [412, 108] width 29 height 6
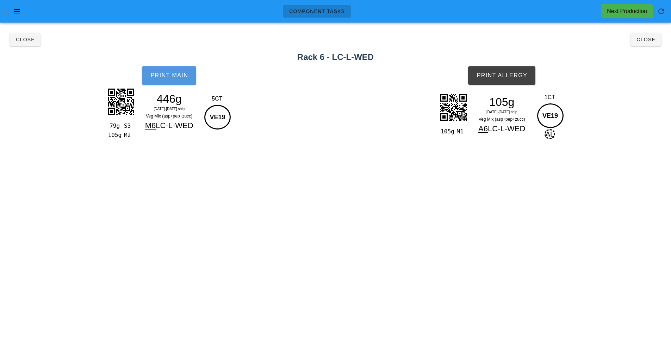
click at [168, 79] on button "Print Main" at bounding box center [169, 75] width 54 height 18
click at [499, 73] on span "Print Allergy" at bounding box center [501, 75] width 51 height 6
click at [643, 44] on button "Close" at bounding box center [646, 39] width 31 height 13
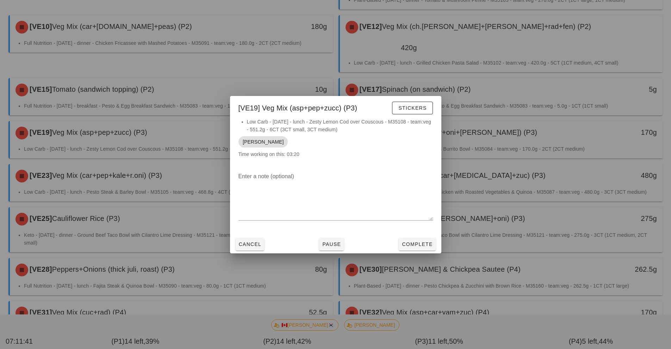
scroll to position [223, 0]
click at [515, 91] on div at bounding box center [335, 174] width 671 height 349
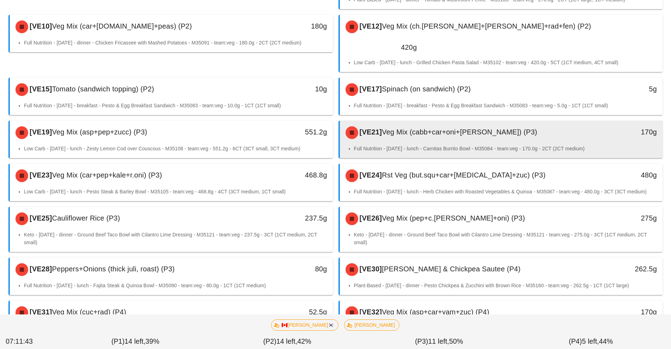
click at [467, 122] on div "[VE21] Veg Mix (cabb+car+oni+tom) (P3)" at bounding box center [461, 132] width 240 height 21
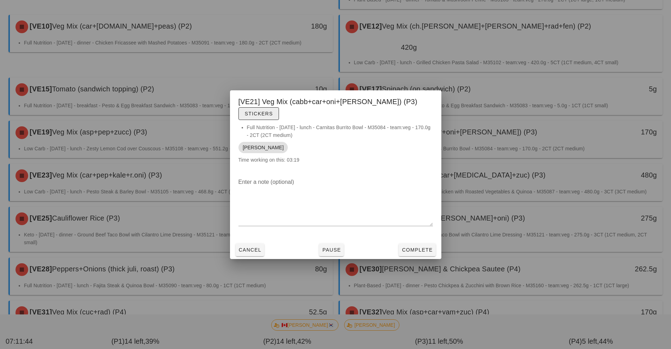
click at [279, 112] on button "Stickers" at bounding box center [259, 113] width 41 height 13
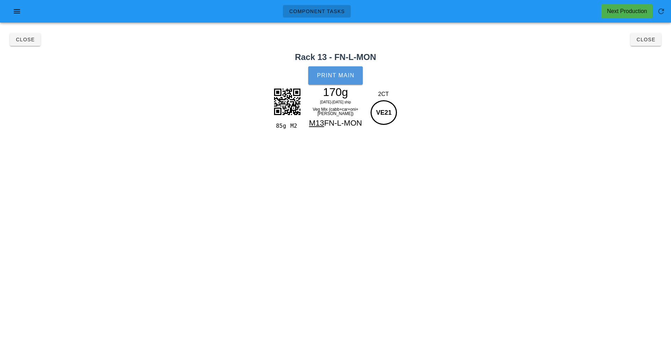
click at [340, 69] on button "Print Main" at bounding box center [335, 75] width 54 height 18
click at [643, 38] on span "Close" at bounding box center [645, 40] width 19 height 6
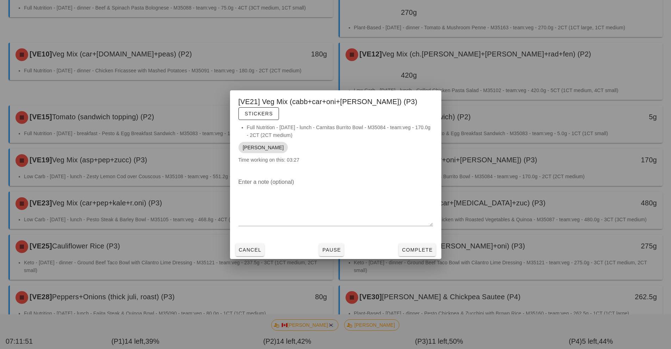
scroll to position [196, 0]
click at [153, 166] on div at bounding box center [335, 174] width 671 height 349
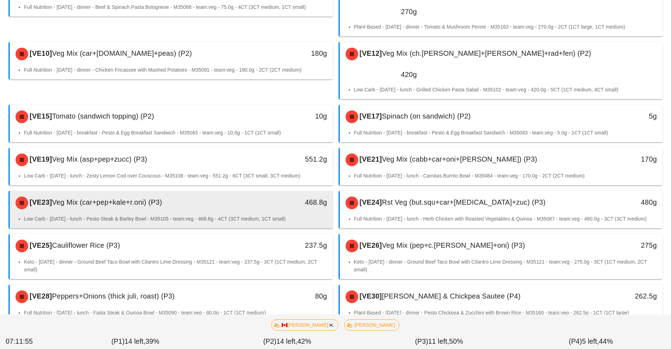
click at [173, 192] on div "[VE23] Veg Mix (car+pep+kale+r.oni) (P3)" at bounding box center [131, 202] width 240 height 21
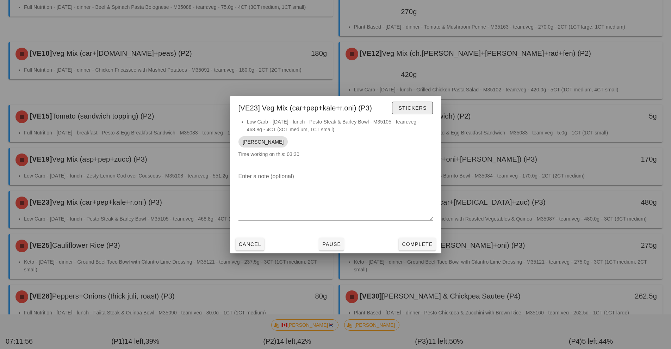
click at [425, 112] on button "Stickers" at bounding box center [412, 107] width 41 height 13
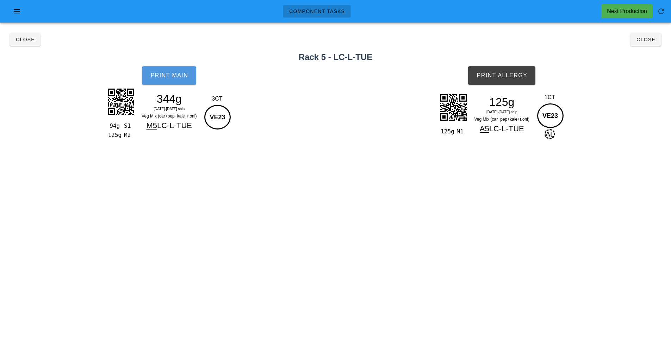
click at [172, 78] on span "Print Main" at bounding box center [169, 75] width 38 height 6
click at [513, 79] on button "Print Allergy" at bounding box center [501, 75] width 67 height 18
click at [641, 41] on span "Close" at bounding box center [645, 40] width 19 height 6
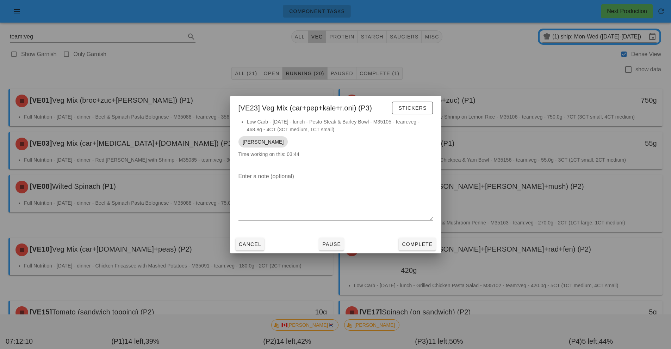
click at [581, 285] on div at bounding box center [335, 174] width 671 height 349
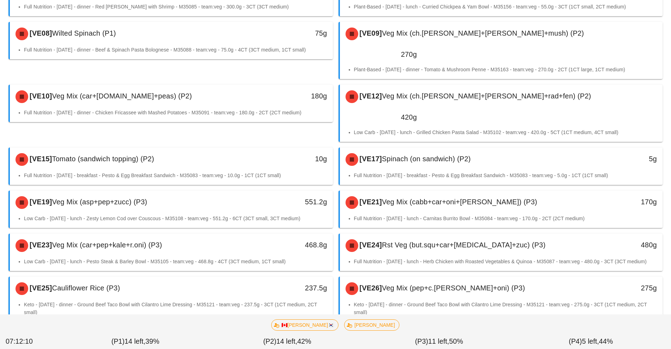
scroll to position [154, 0]
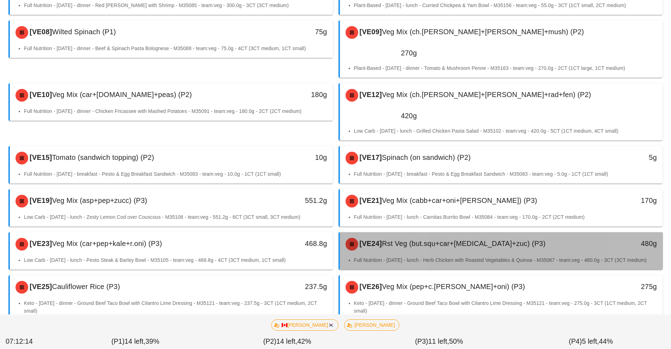
click at [537, 233] on div "[VE24] Rst Veg (but.squ+car+caul+zuc) (P3)" at bounding box center [461, 243] width 240 height 21
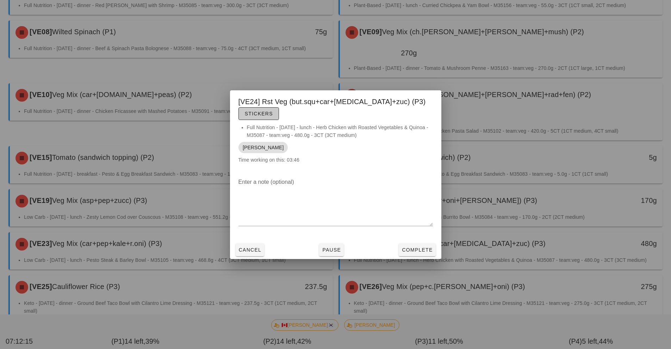
click at [273, 111] on span "Stickers" at bounding box center [259, 114] width 29 height 6
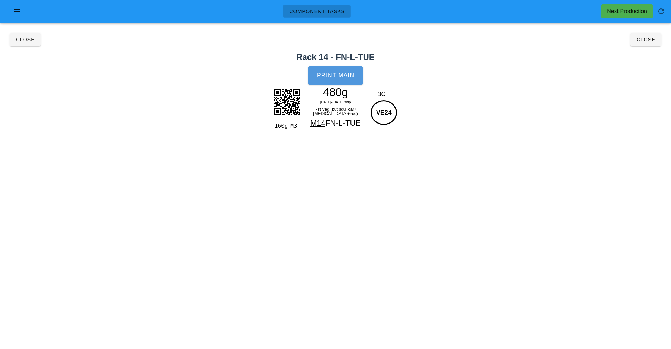
click at [348, 79] on button "Print Main" at bounding box center [335, 75] width 54 height 18
click at [643, 44] on button "Close" at bounding box center [646, 39] width 31 height 13
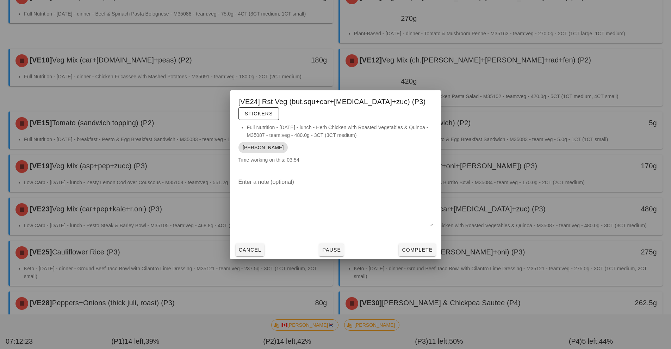
scroll to position [196, 0]
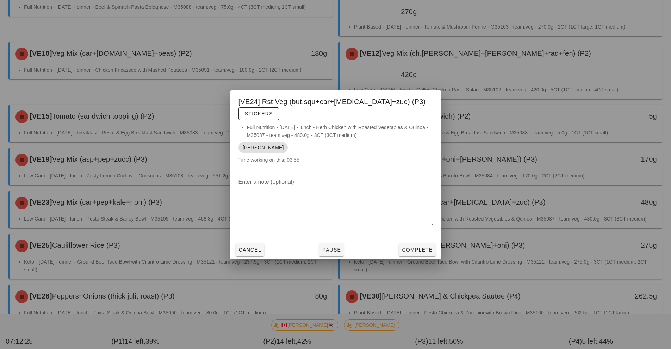
click at [145, 207] on div at bounding box center [335, 174] width 671 height 349
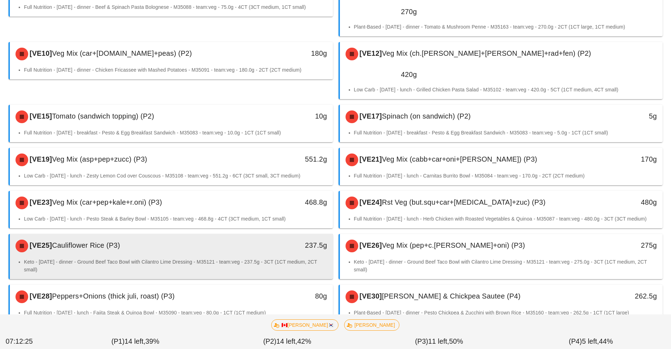
click at [203, 235] on div "[VE25] Cauliflower Rice (P3)" at bounding box center [131, 245] width 240 height 21
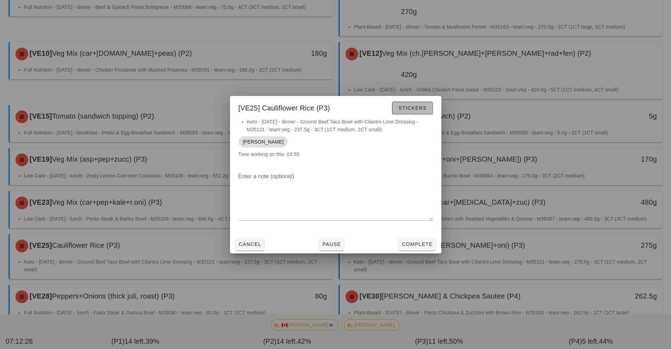
click at [417, 105] on span "Stickers" at bounding box center [412, 108] width 29 height 6
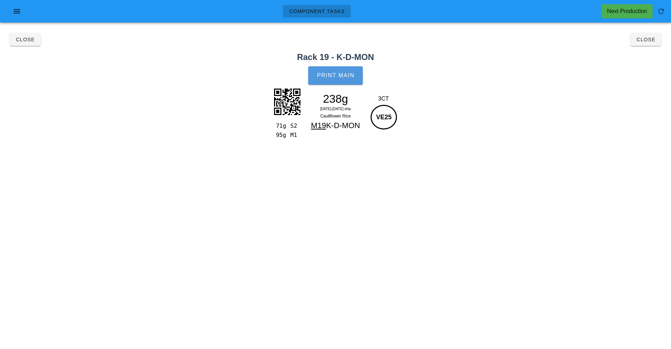
click at [340, 75] on span "Print Main" at bounding box center [336, 75] width 38 height 6
click at [646, 37] on span "Close" at bounding box center [645, 40] width 19 height 6
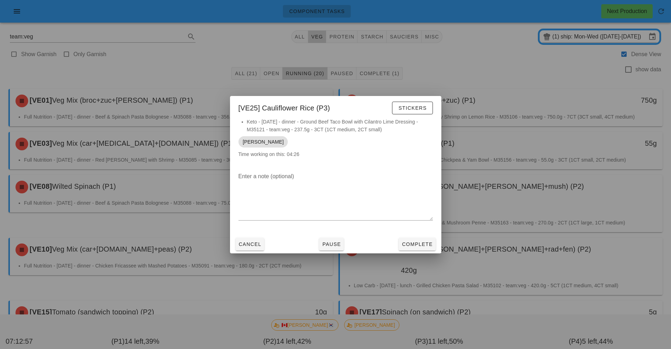
click at [477, 58] on div at bounding box center [335, 174] width 671 height 349
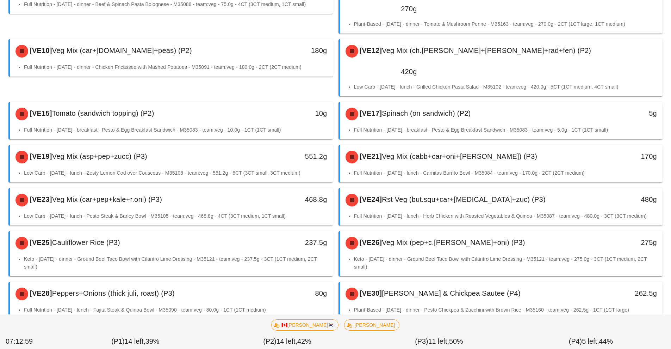
scroll to position [201, 0]
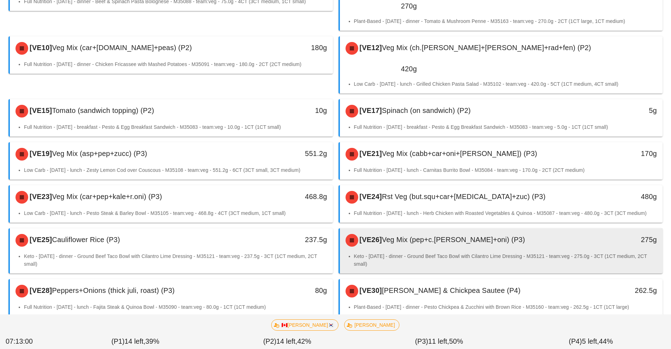
click at [537, 229] on div "[VE26] Veg Mix (pep+c.tom+oni) (P3)" at bounding box center [461, 239] width 240 height 21
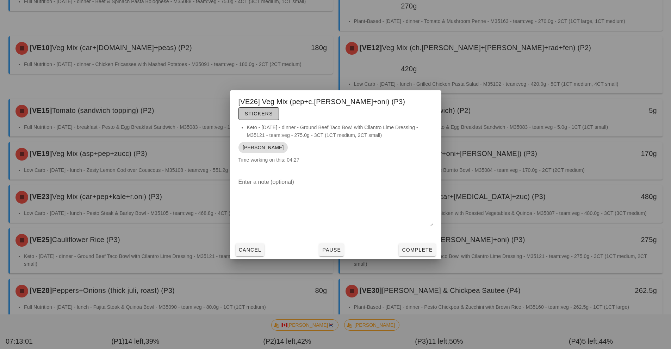
click at [273, 111] on span "Stickers" at bounding box center [259, 114] width 29 height 6
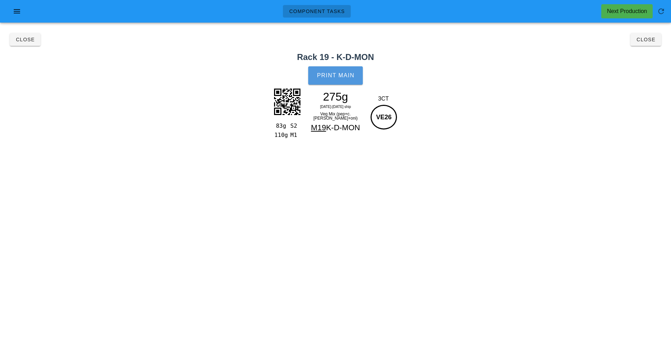
click at [349, 72] on span "Print Main" at bounding box center [336, 75] width 38 height 6
click at [645, 41] on span "Close" at bounding box center [645, 40] width 19 height 6
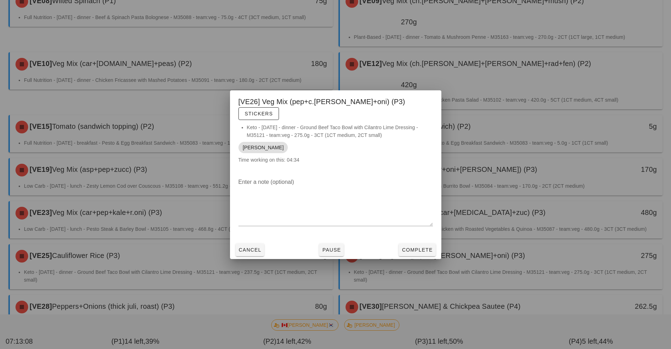
scroll to position [223, 0]
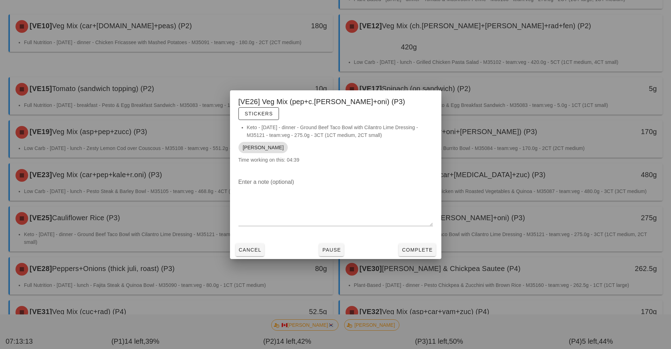
click at [144, 231] on div at bounding box center [335, 174] width 671 height 349
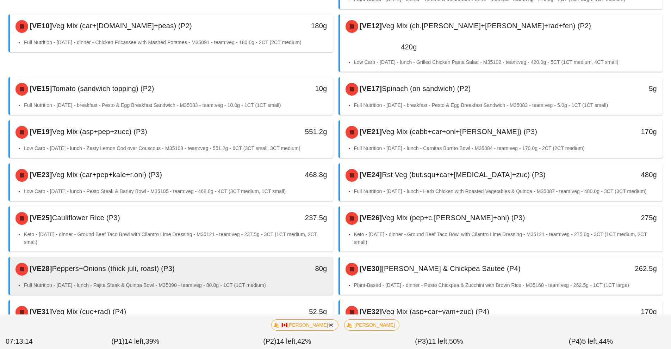
click at [246, 281] on li "Full Nutrition - [DATE] - lunch - Fajita Steak & Quinoa Bowl - M35090 - team:ve…" at bounding box center [175, 285] width 303 height 8
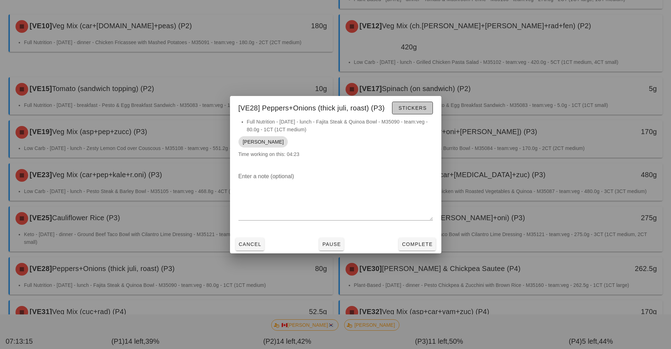
click at [420, 106] on span "Stickers" at bounding box center [412, 108] width 29 height 6
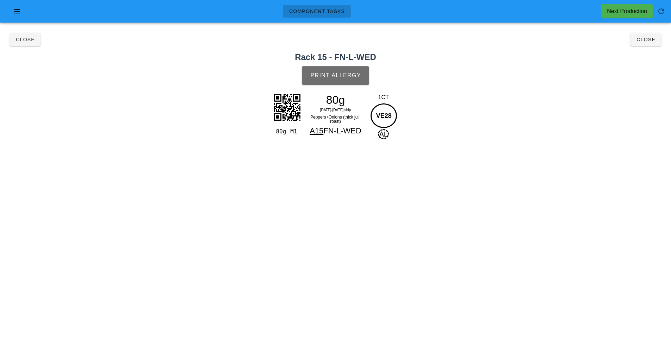
click at [344, 79] on button "Print Allergy" at bounding box center [335, 75] width 67 height 18
click at [649, 38] on span "Close" at bounding box center [645, 40] width 19 height 6
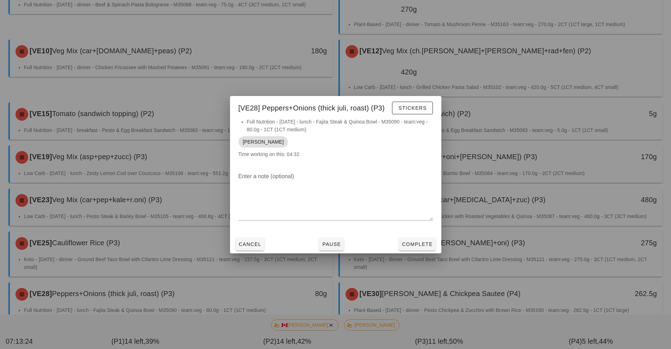
scroll to position [223, 0]
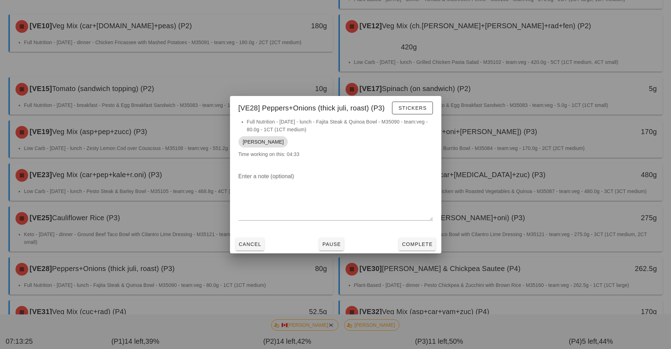
click at [562, 229] on div at bounding box center [335, 174] width 671 height 349
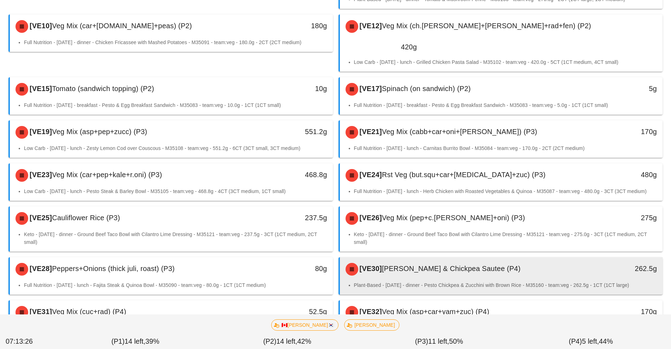
click at [551, 258] on div "[VE30] Zucchini & Chickpea Sautee (P4)" at bounding box center [461, 268] width 240 height 21
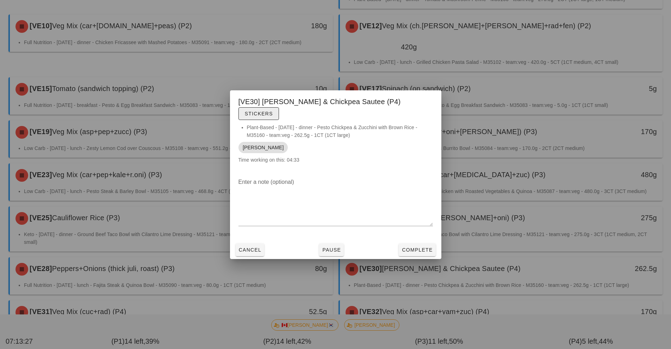
click at [273, 111] on span "Stickers" at bounding box center [259, 114] width 29 height 6
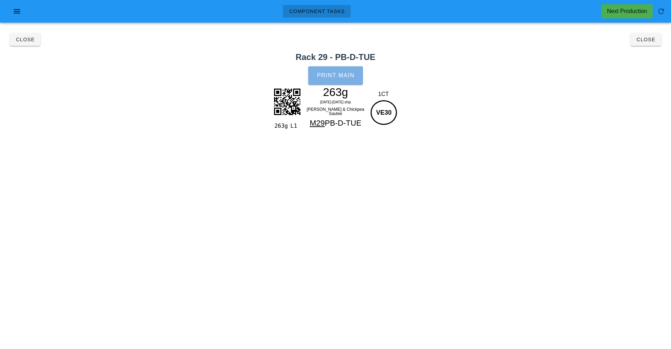
click at [338, 70] on button "Print Main" at bounding box center [335, 75] width 54 height 18
click at [646, 45] on button "Close" at bounding box center [646, 39] width 31 height 13
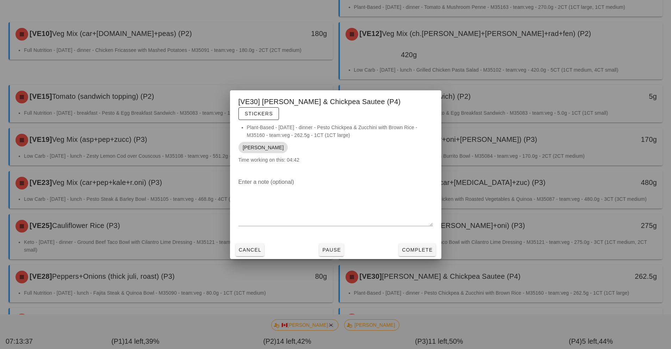
scroll to position [223, 0]
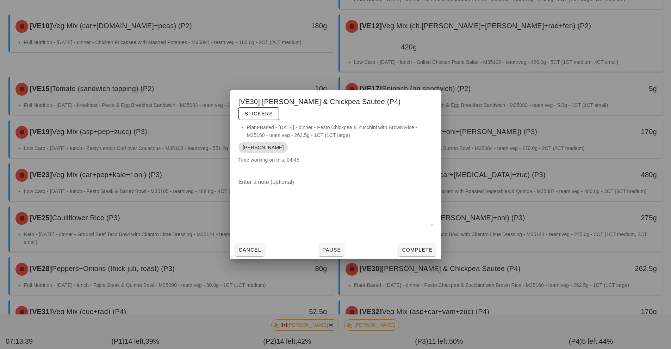
click at [203, 276] on div at bounding box center [335, 174] width 671 height 349
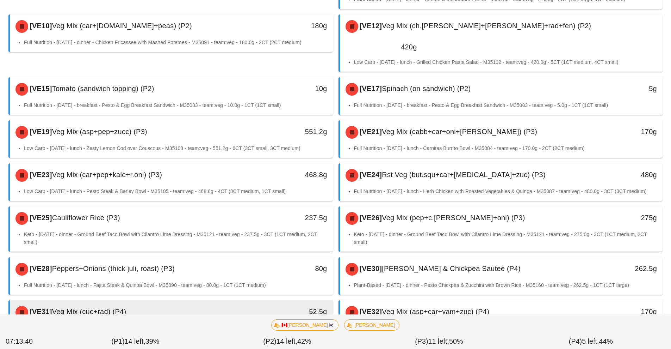
click at [272, 301] on div "52.5g" at bounding box center [291, 311] width 80 height 21
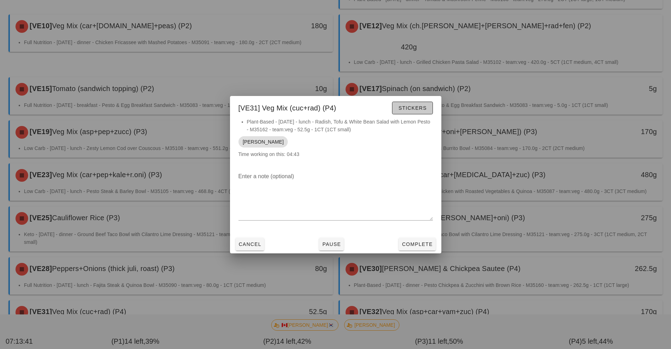
click at [413, 109] on span "Stickers" at bounding box center [412, 108] width 29 height 6
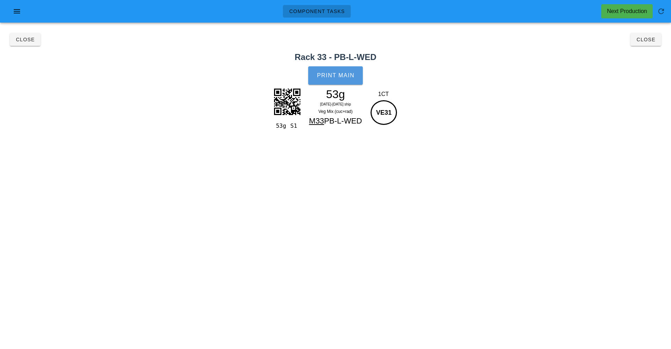
click at [339, 75] on span "Print Main" at bounding box center [336, 75] width 38 height 6
click at [643, 38] on span "Close" at bounding box center [645, 40] width 19 height 6
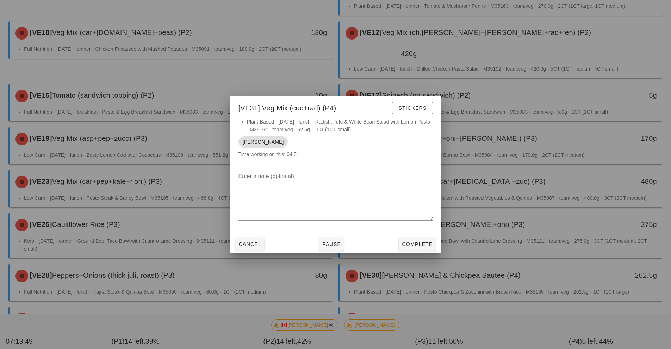
scroll to position [223, 0]
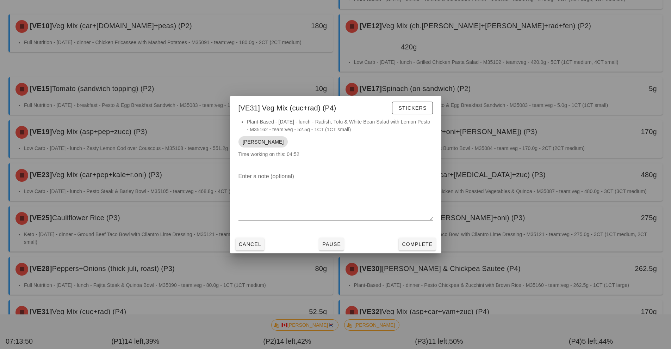
click at [559, 279] on div at bounding box center [335, 174] width 671 height 349
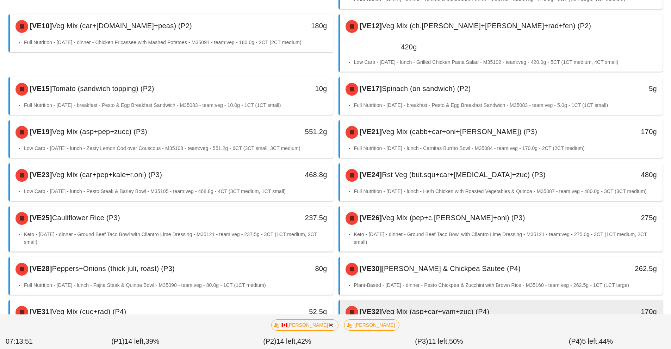
click at [566, 301] on div "[VE32] Veg Mix (asp+car+yam+zuc) (P4)" at bounding box center [461, 311] width 240 height 21
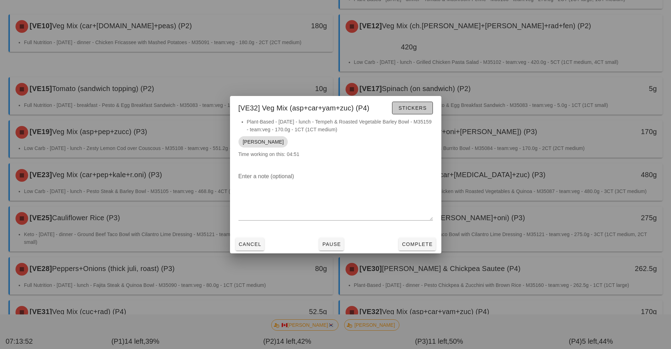
click at [418, 110] on span "Stickers" at bounding box center [412, 108] width 29 height 6
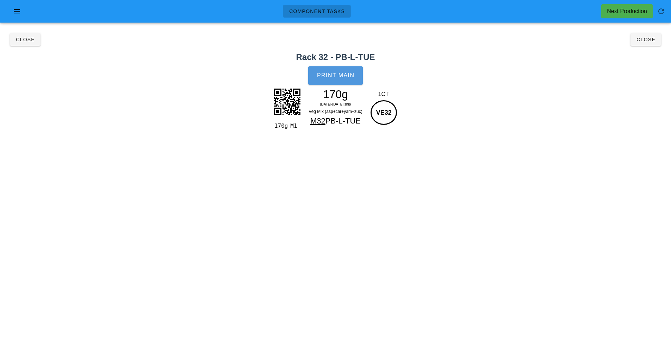
click at [337, 76] on span "Print Main" at bounding box center [336, 75] width 38 height 6
click at [641, 36] on button "Close" at bounding box center [646, 39] width 31 height 13
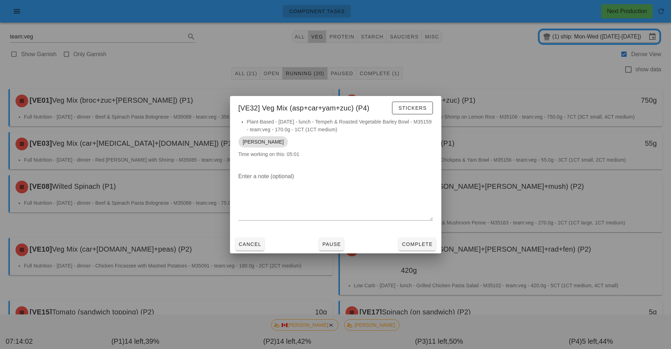
click at [494, 62] on div at bounding box center [335, 174] width 671 height 349
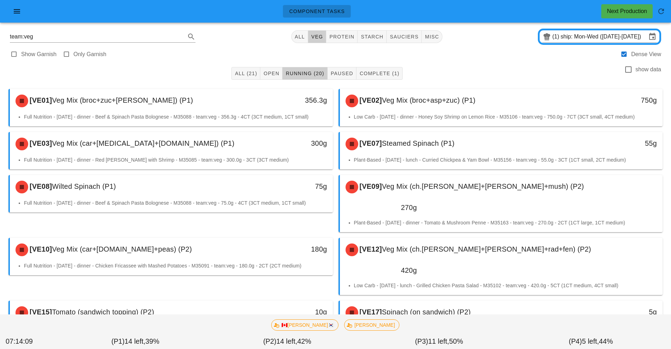
click at [488, 58] on div "Show Garnish Only Garnish Dense View" at bounding box center [335, 53] width 663 height 17
click at [663, 17] on button "button" at bounding box center [661, 11] width 17 height 17
click at [527, 345] on div "[VE21] Veg Mix (cabb+car+oni+tom) (P3)" at bounding box center [461, 355] width 240 height 21
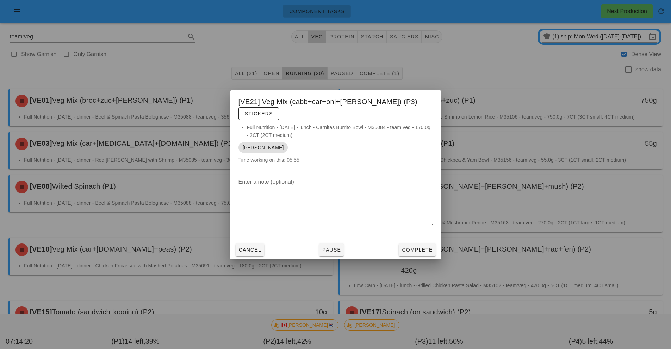
click at [498, 58] on div at bounding box center [335, 174] width 671 height 349
